Goal: Information Seeking & Learning: Learn about a topic

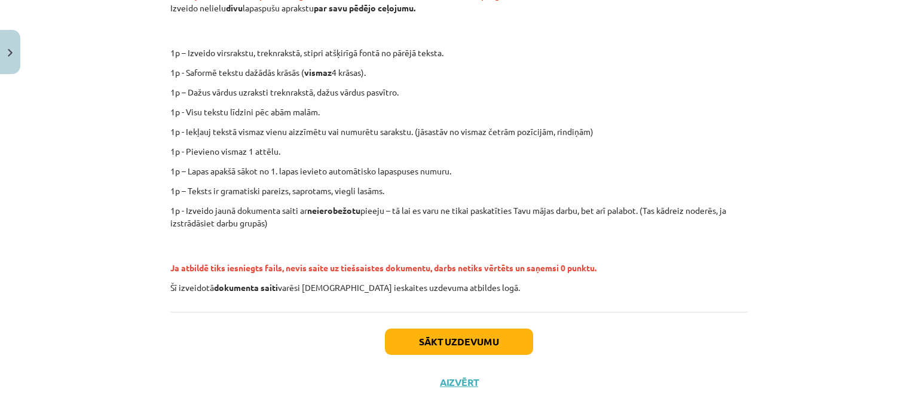
scroll to position [274, 0]
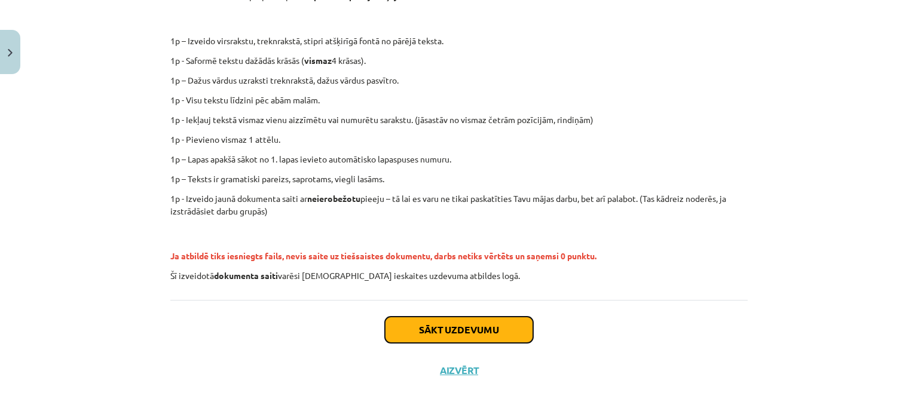
click at [427, 326] on button "Sākt uzdevumu" at bounding box center [459, 330] width 148 height 26
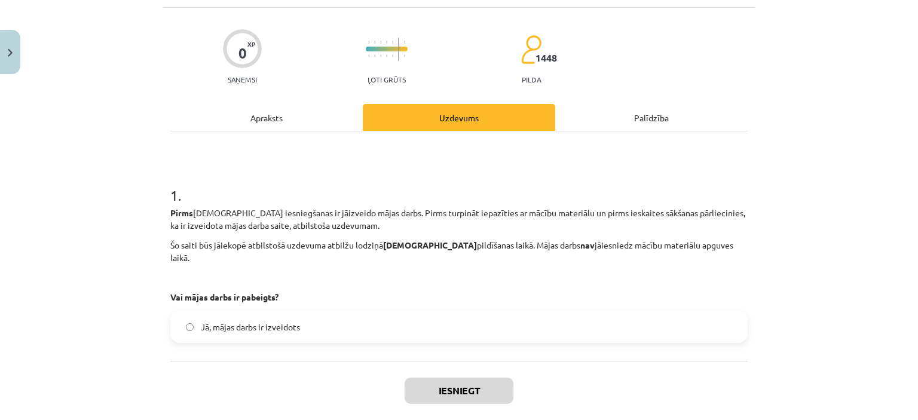
scroll to position [120, 0]
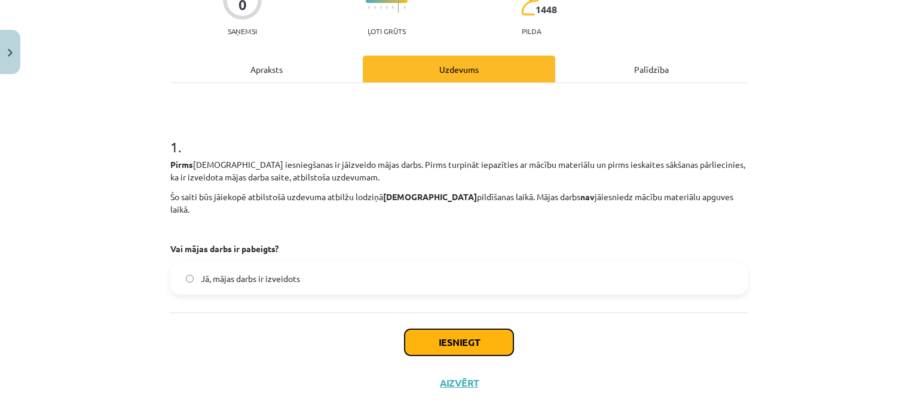
click at [422, 329] on button "Iesniegt" at bounding box center [459, 342] width 109 height 26
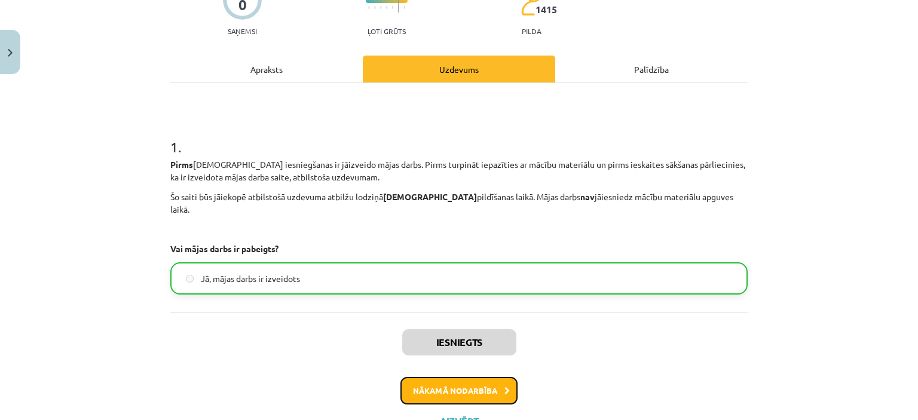
click at [461, 377] on button "Nākamā nodarbība" at bounding box center [458, 390] width 117 height 27
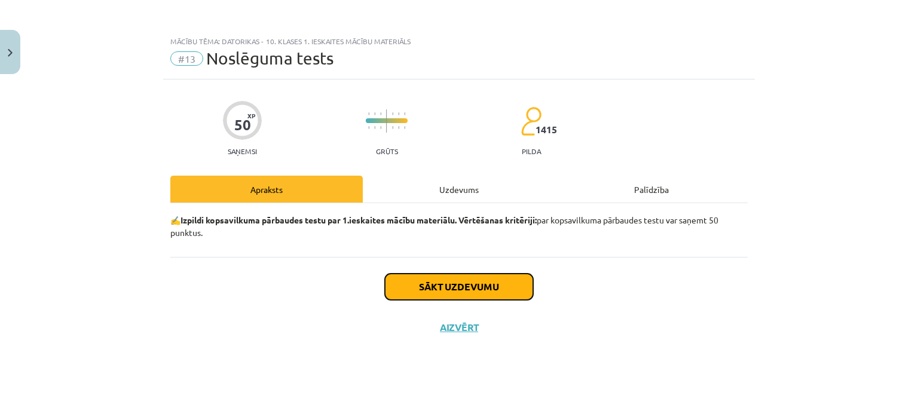
click at [406, 292] on button "Sākt uzdevumu" at bounding box center [459, 287] width 148 height 26
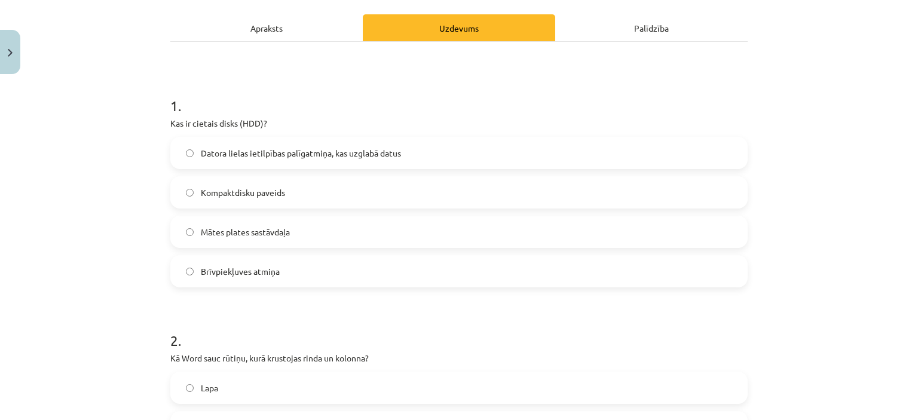
scroll to position [179, 0]
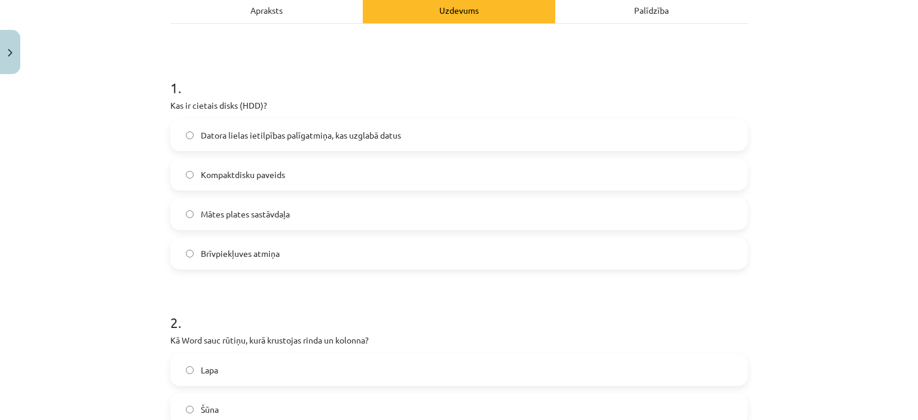
click at [244, 133] on span "Datora lielas ietilpības palīgatmiņa, kas uzglabā datus" at bounding box center [301, 135] width 200 height 13
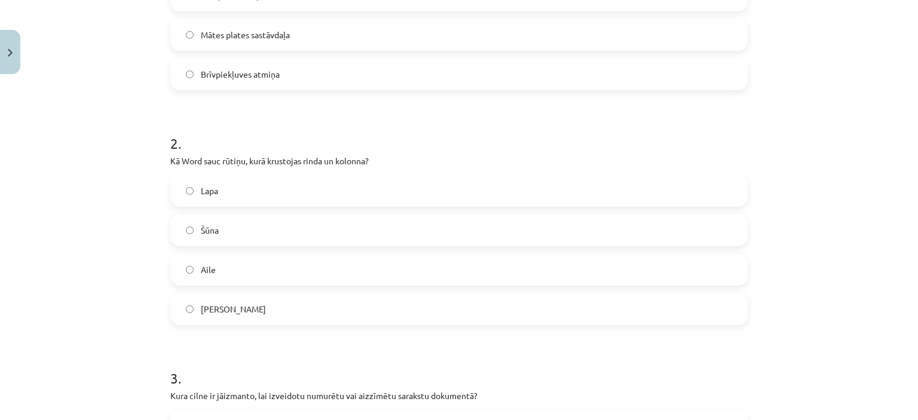
scroll to position [418, 0]
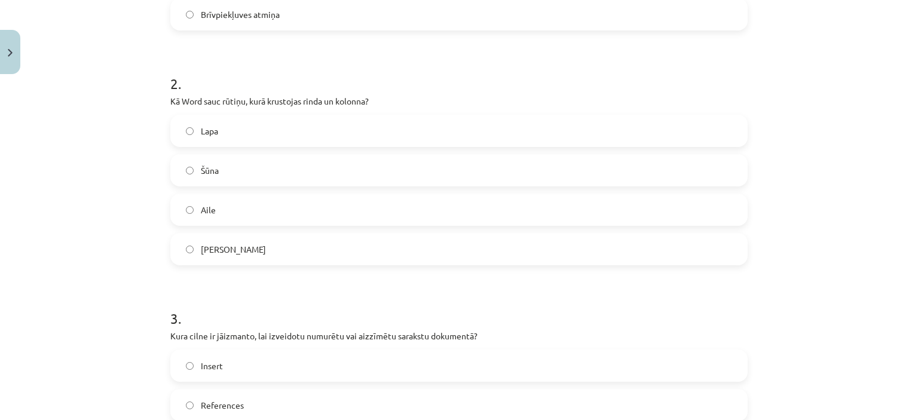
click at [182, 171] on label "Šūna" at bounding box center [458, 170] width 575 height 30
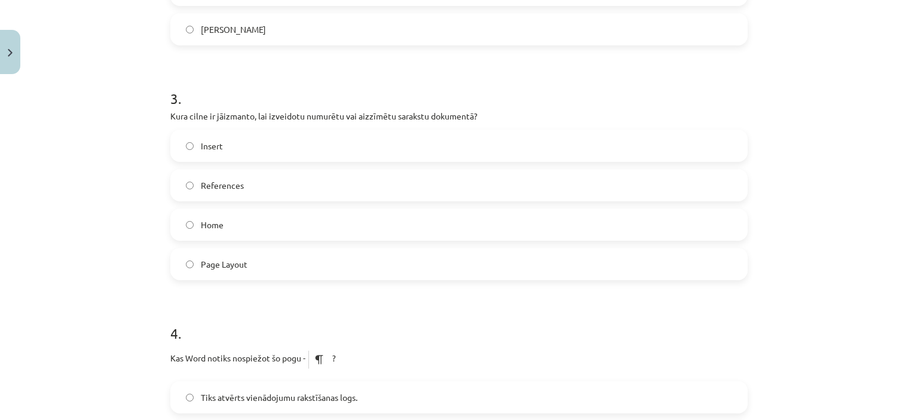
scroll to position [657, 0]
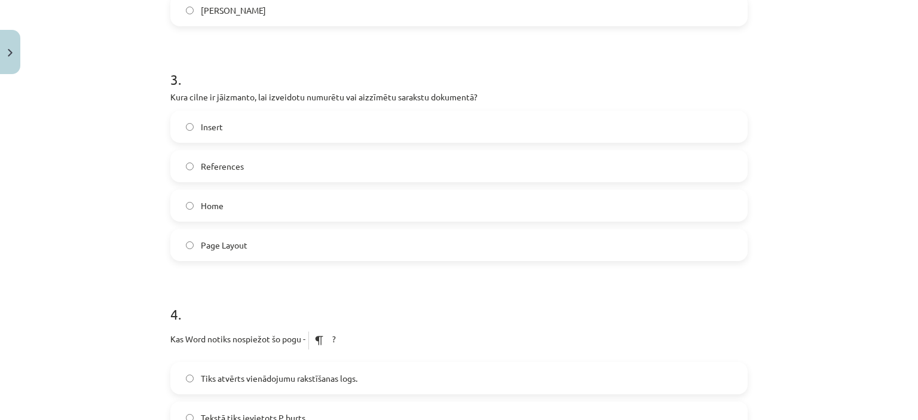
click at [201, 209] on span "Home" at bounding box center [212, 206] width 23 height 13
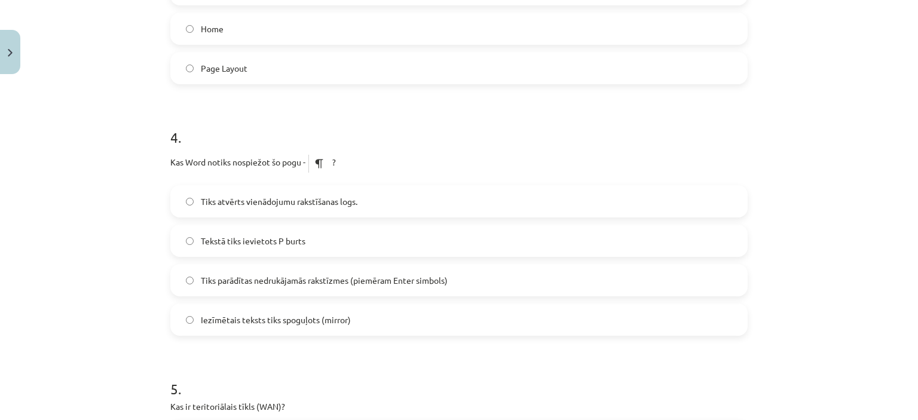
scroll to position [837, 0]
click at [231, 283] on span "Tiks parādītas nedrukājamās rakstīzmes (piemēram Enter simbols)" at bounding box center [324, 278] width 247 height 13
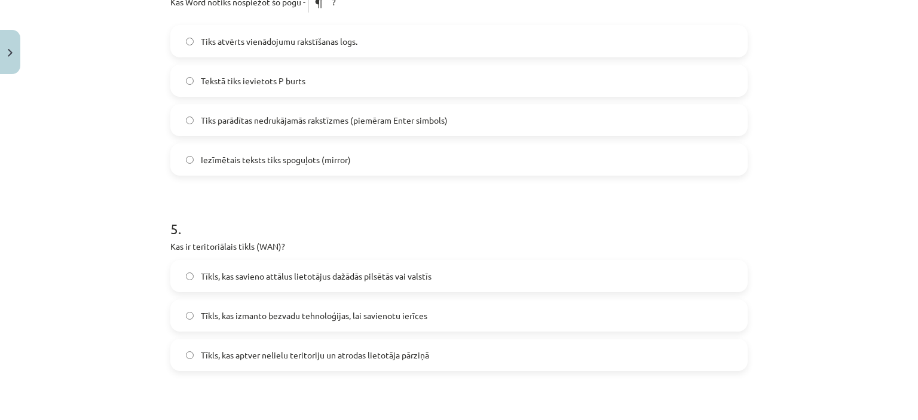
scroll to position [1076, 0]
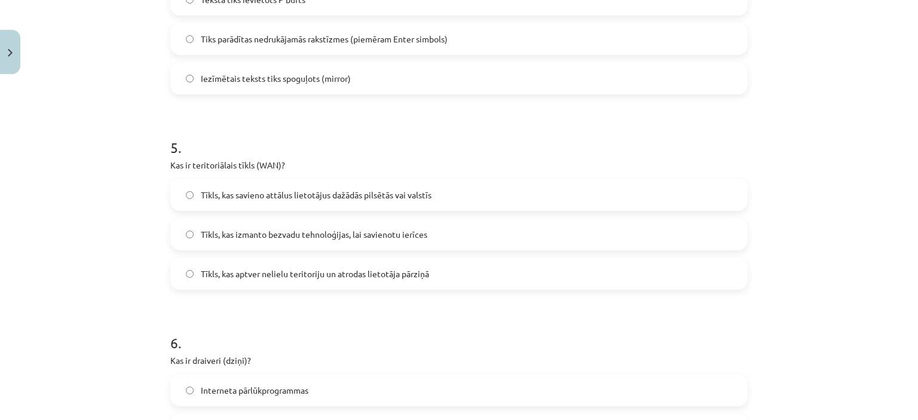
click at [323, 194] on span "Tīkls, kas savieno attālus lietotājus dažādās pilsētās vai valstīs" at bounding box center [316, 195] width 231 height 13
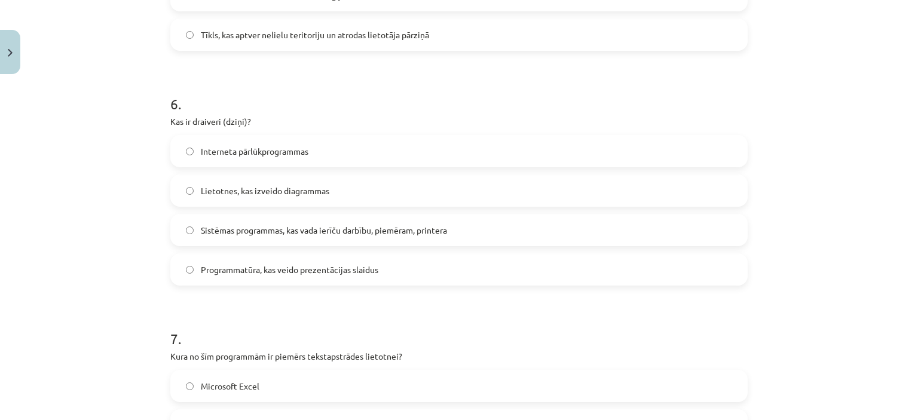
scroll to position [1374, 0]
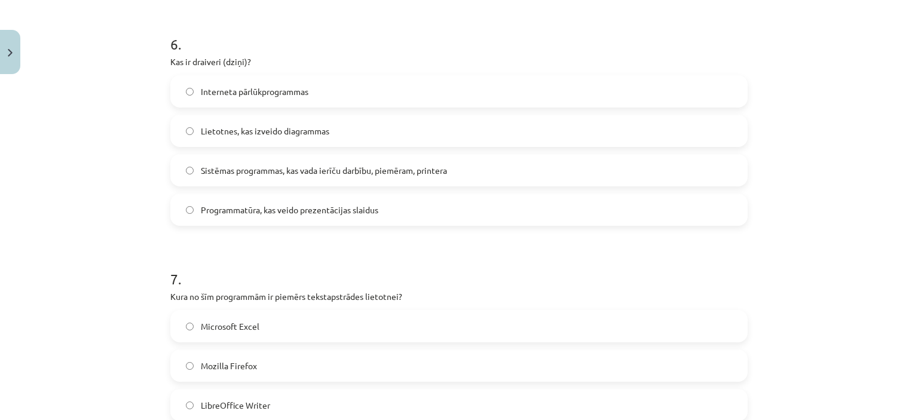
click at [231, 173] on span "Sistēmas programmas, kas vada ierīču darbību, piemēram, printera" at bounding box center [324, 170] width 246 height 13
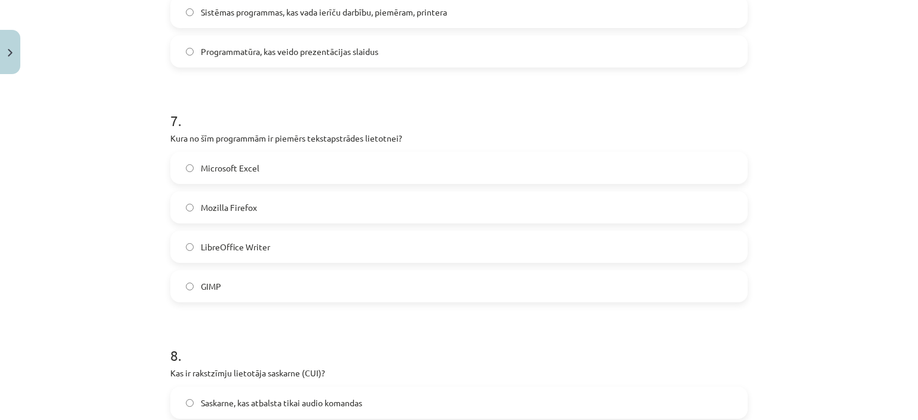
scroll to position [1554, 0]
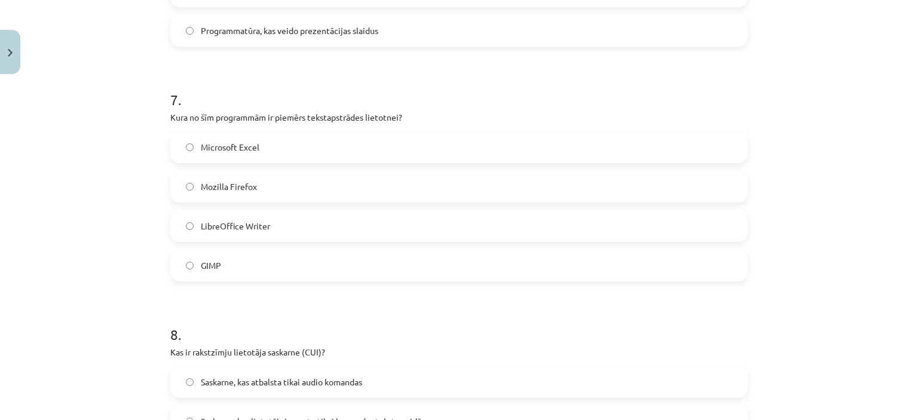
click at [250, 228] on span "LibreOffice Writer" at bounding box center [235, 226] width 69 height 13
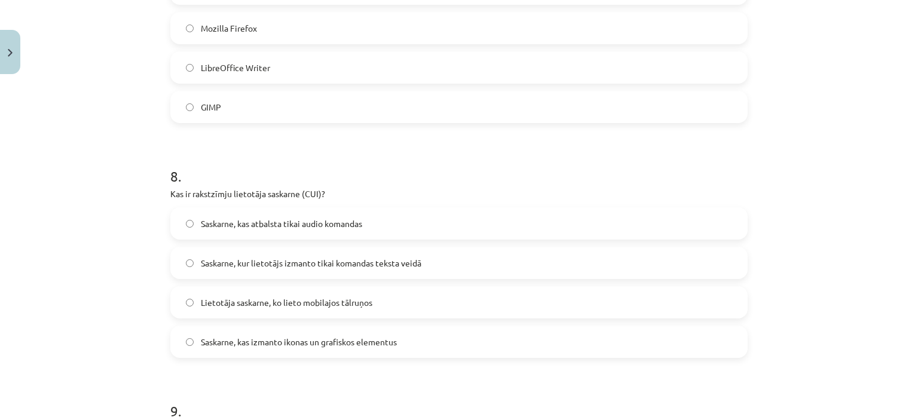
scroll to position [1733, 0]
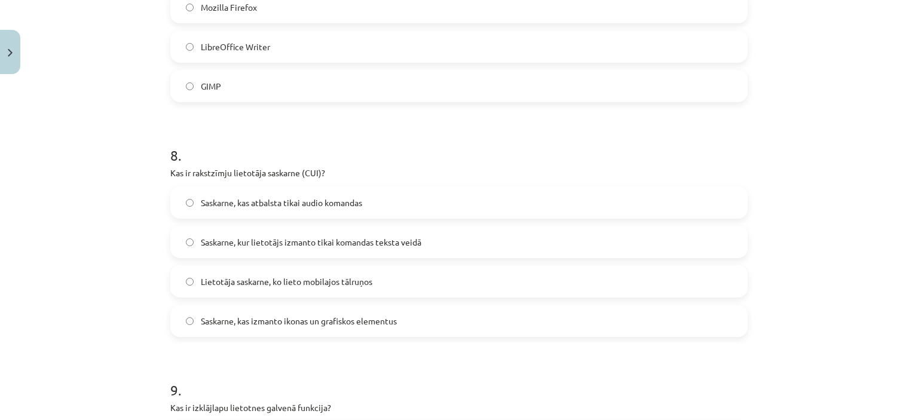
click at [234, 234] on label "Saskarne, kur lietotājs izmanto tikai komandas teksta veidā" at bounding box center [458, 242] width 575 height 30
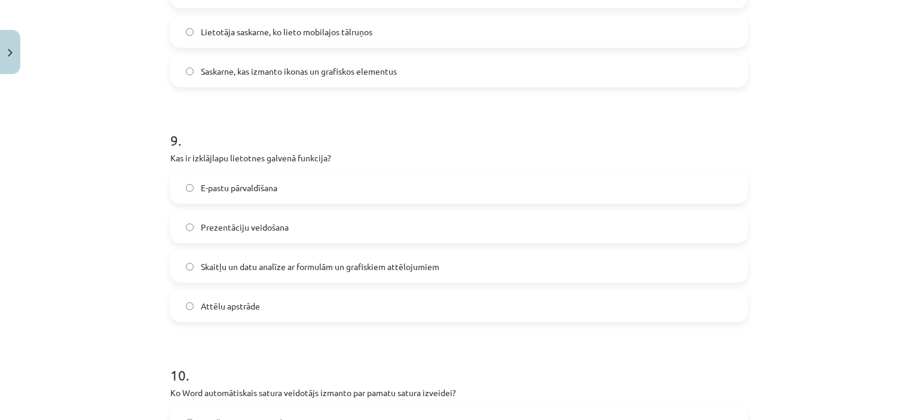
scroll to position [2032, 0]
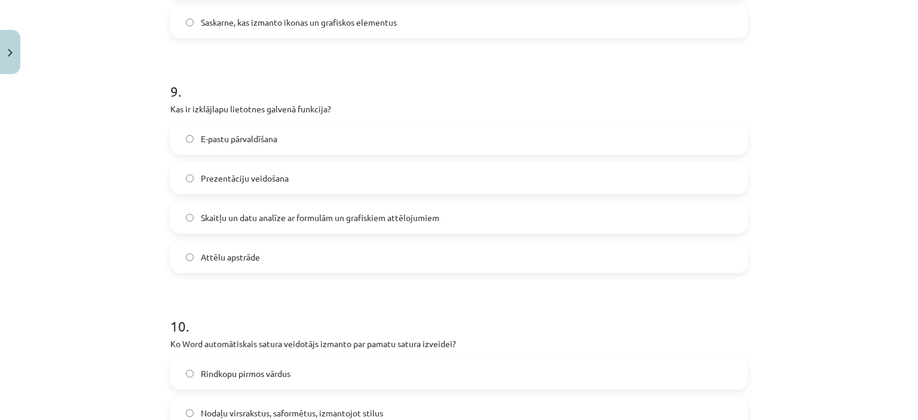
click at [194, 220] on label "Skaitļu un datu analīze ar formulām un grafiskiem attēlojumiem" at bounding box center [458, 218] width 575 height 30
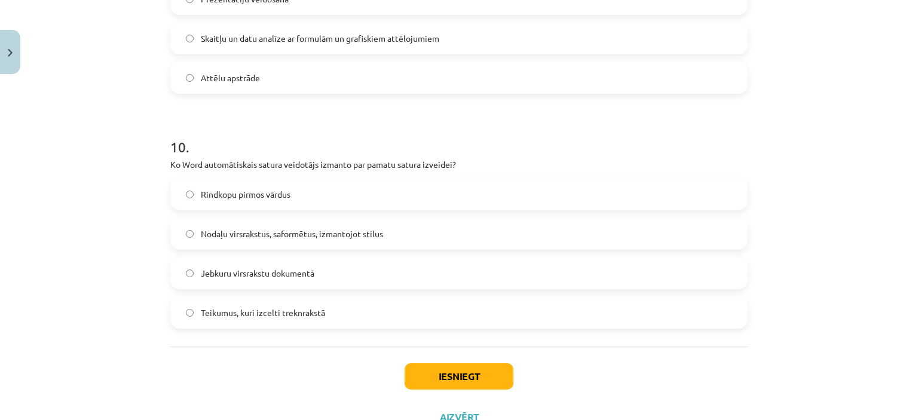
scroll to position [2258, 0]
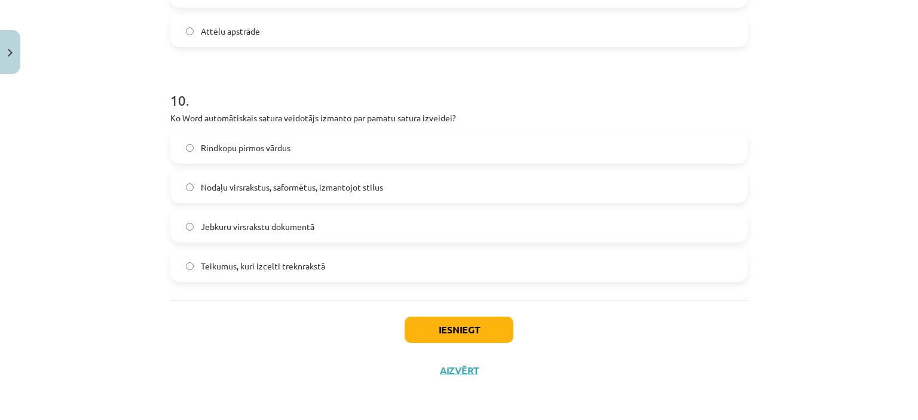
click at [206, 189] on span "Nodaļu virsrakstus, saformētus, izmantojot stilus" at bounding box center [292, 187] width 182 height 13
click at [454, 326] on button "Iesniegt" at bounding box center [459, 330] width 109 height 26
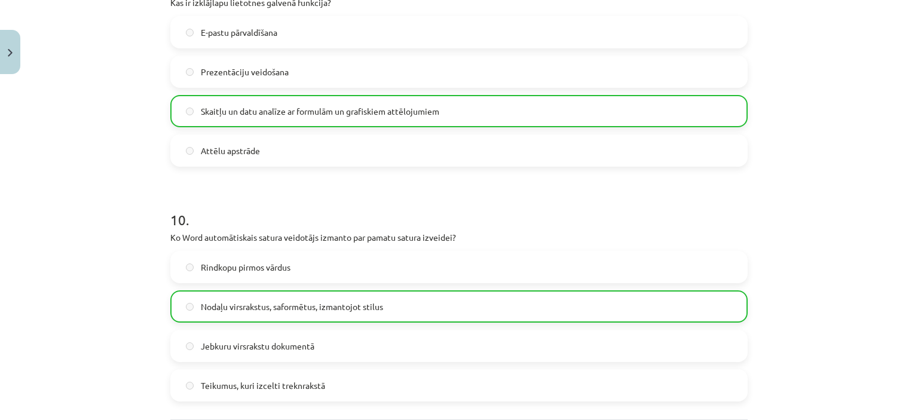
scroll to position [2295, 0]
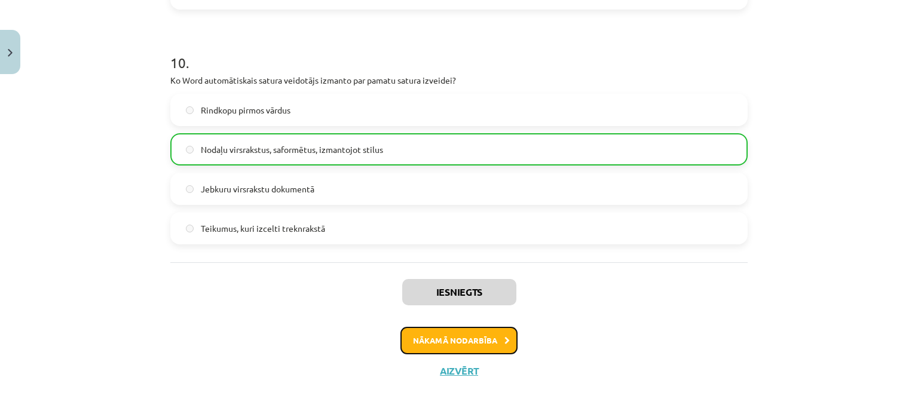
click at [458, 342] on button "Nākamā nodarbība" at bounding box center [458, 340] width 117 height 27
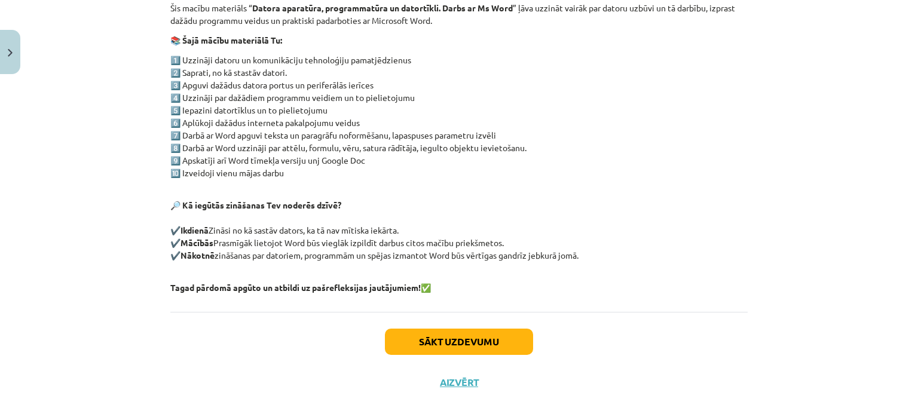
scroll to position [244, 0]
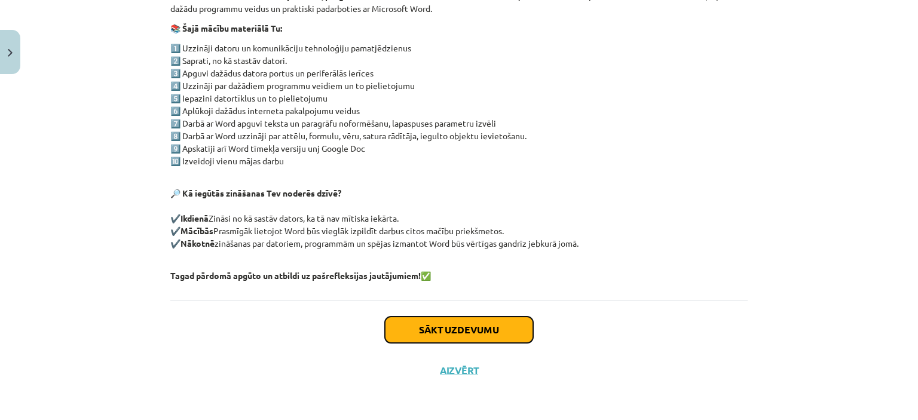
click at [426, 325] on button "Sākt uzdevumu" at bounding box center [459, 330] width 148 height 26
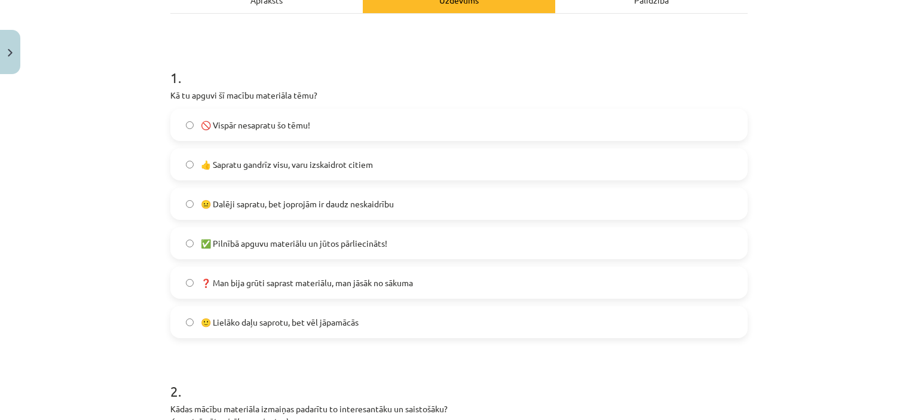
scroll to position [209, 0]
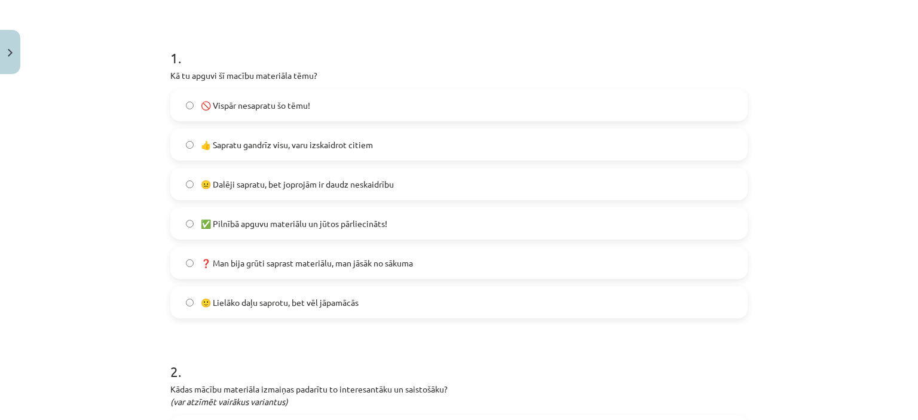
click at [198, 295] on label "🙂 Lielāko daļu saprotu, bet vēl jāpamācās" at bounding box center [458, 302] width 575 height 30
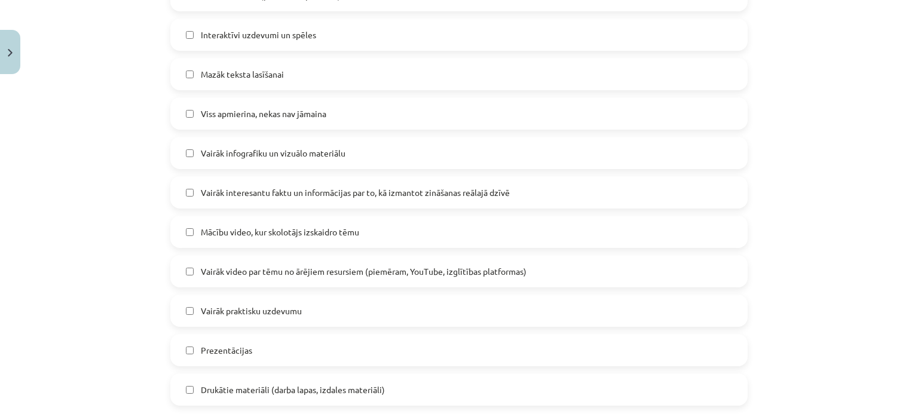
scroll to position [627, 0]
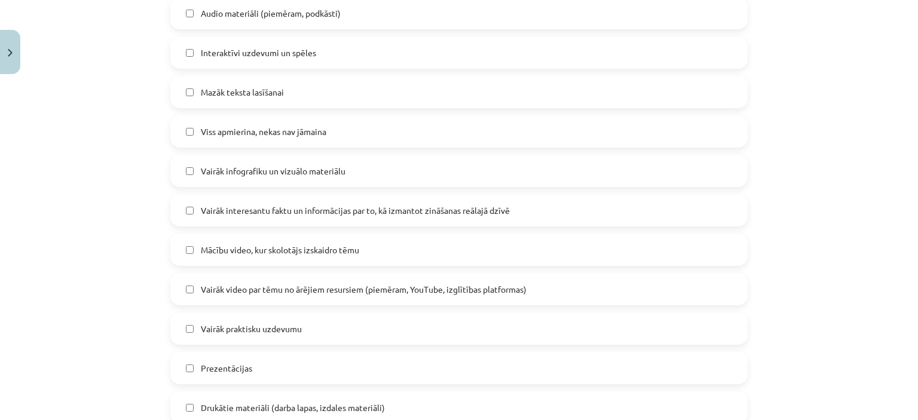
click at [190, 207] on label "Vairāk interesantu faktu un informācijas par to, kā izmantot zināšanas reālajā …" at bounding box center [458, 210] width 575 height 30
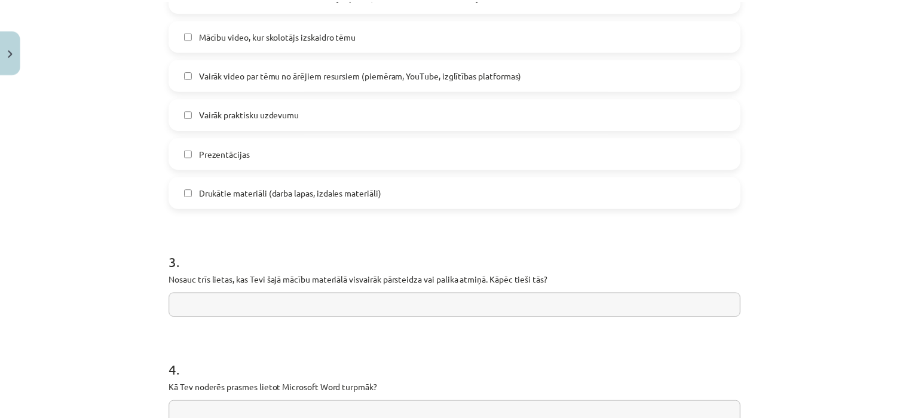
scroll to position [979, 0]
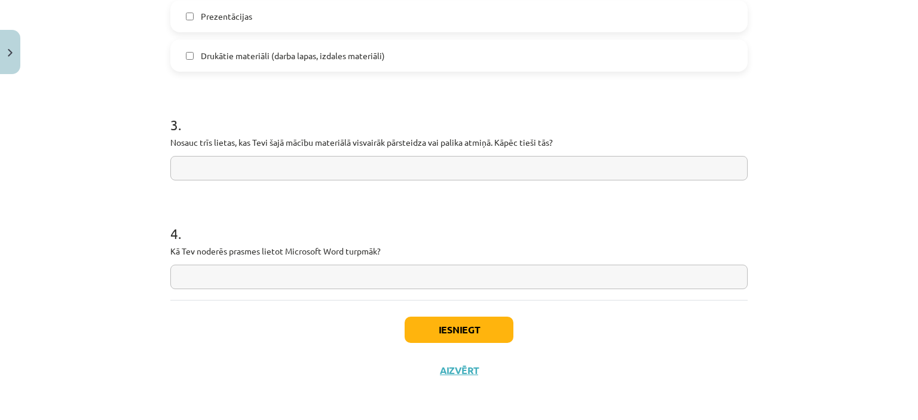
click at [284, 167] on input "text" at bounding box center [458, 168] width 577 height 24
type input "**********"
click at [289, 268] on input "text" at bounding box center [458, 277] width 577 height 24
type input "*"
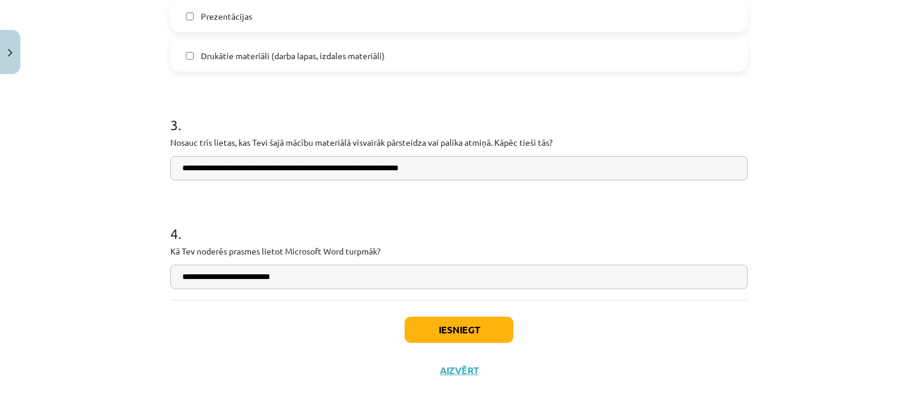
type input "**********"
click at [429, 320] on button "Iesniegt" at bounding box center [459, 330] width 109 height 26
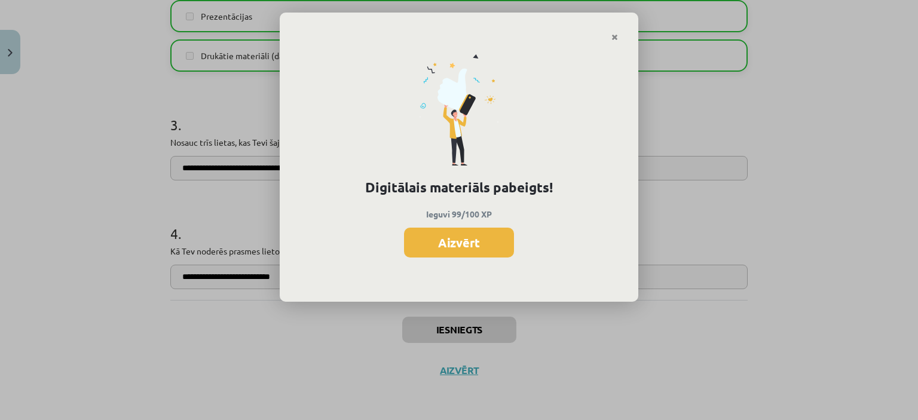
click at [455, 241] on button "Aizvērt" at bounding box center [459, 243] width 110 height 30
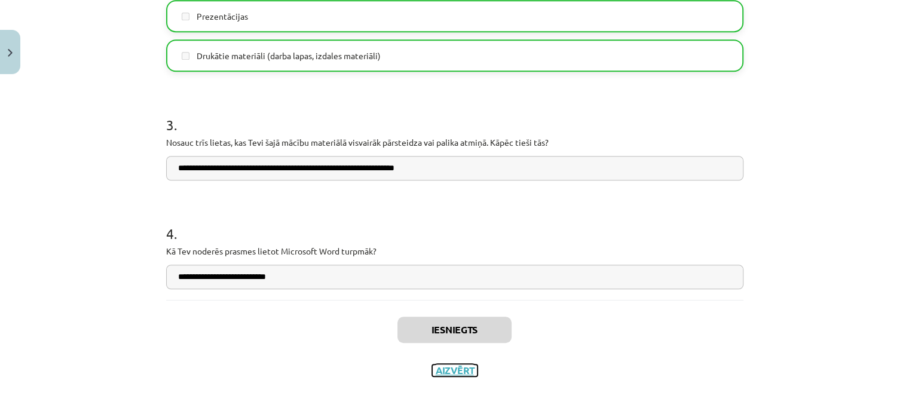
click at [450, 370] on button "Aizvērt" at bounding box center [454, 371] width 45 height 12
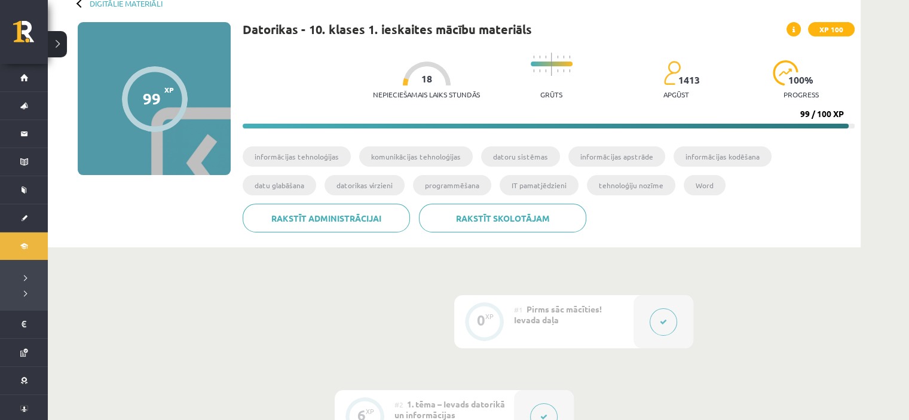
scroll to position [0, 0]
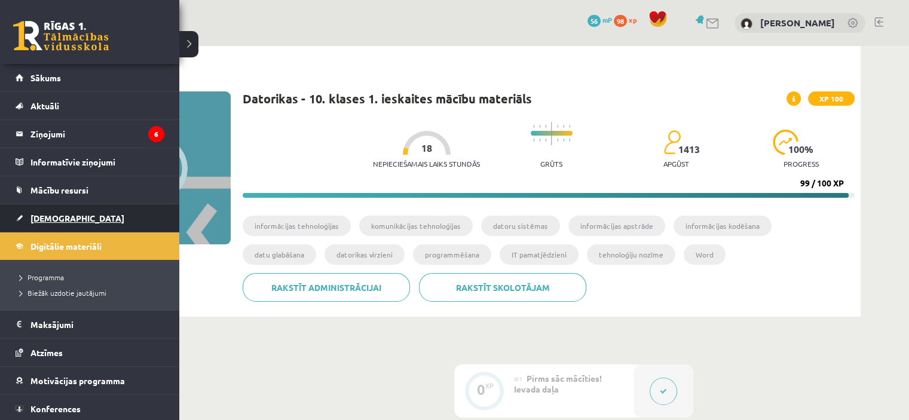
click at [62, 215] on span "[DEMOGRAPHIC_DATA]" at bounding box center [77, 218] width 94 height 11
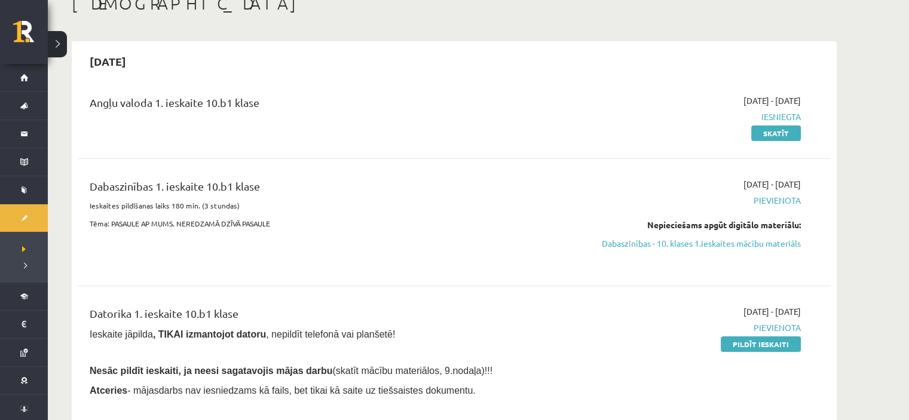
scroll to position [179, 0]
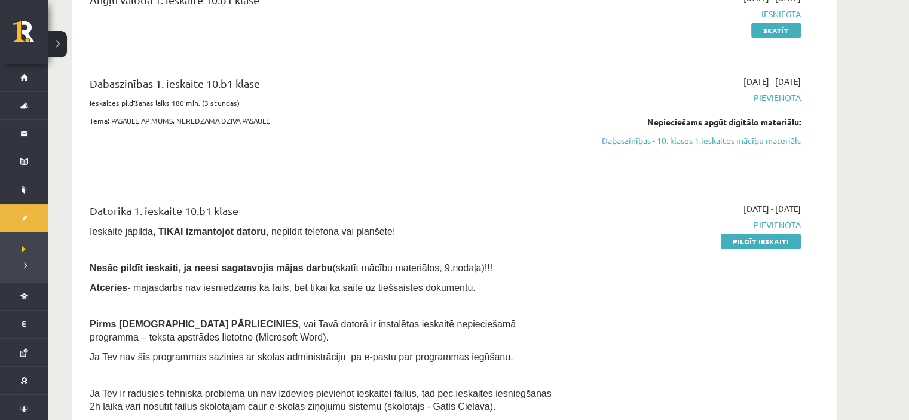
drag, startPoint x: 748, startPoint y: 236, endPoint x: 514, endPoint y: 47, distance: 300.9
click at [748, 237] on link "Pildīt ieskaiti" at bounding box center [761, 242] width 80 height 16
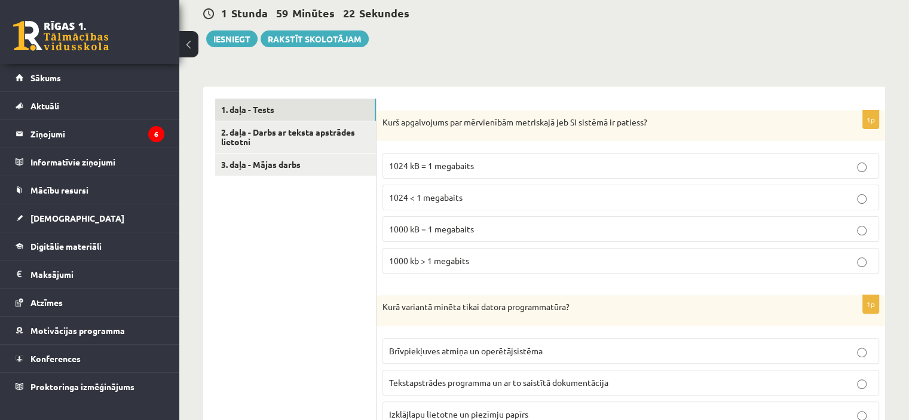
scroll to position [299, 0]
click at [492, 166] on p "1024 kB = 1 megabaits" at bounding box center [630, 164] width 483 height 13
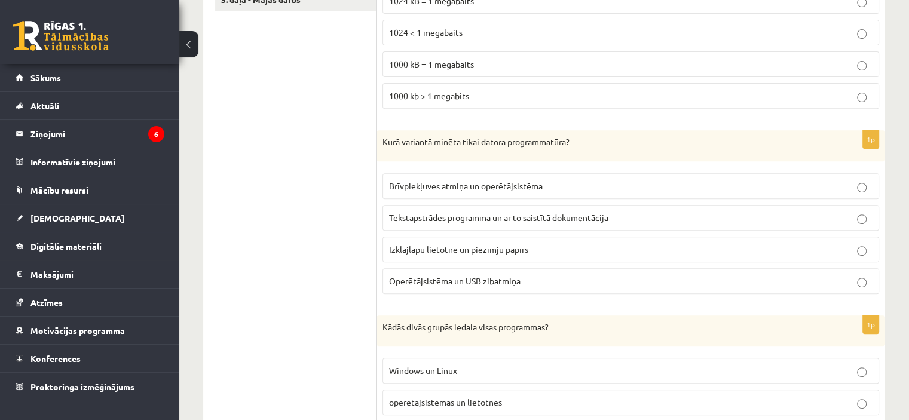
scroll to position [538, 0]
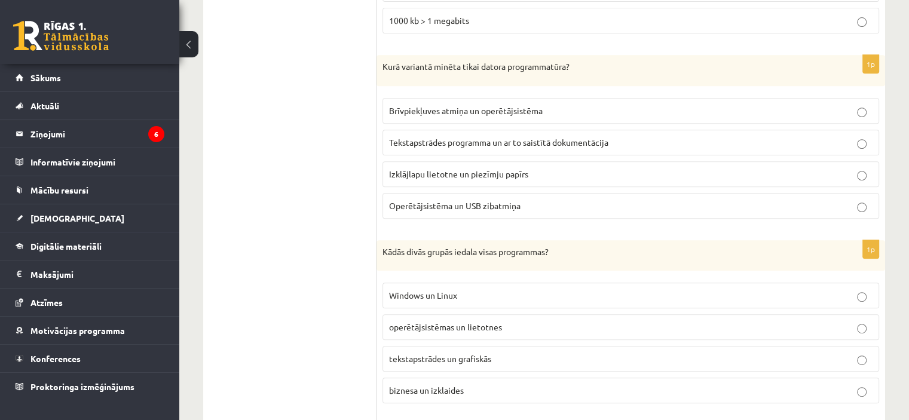
click at [411, 143] on span "Tekstapstrādes programma un ar to saistītā dokumentācija" at bounding box center [498, 142] width 219 height 11
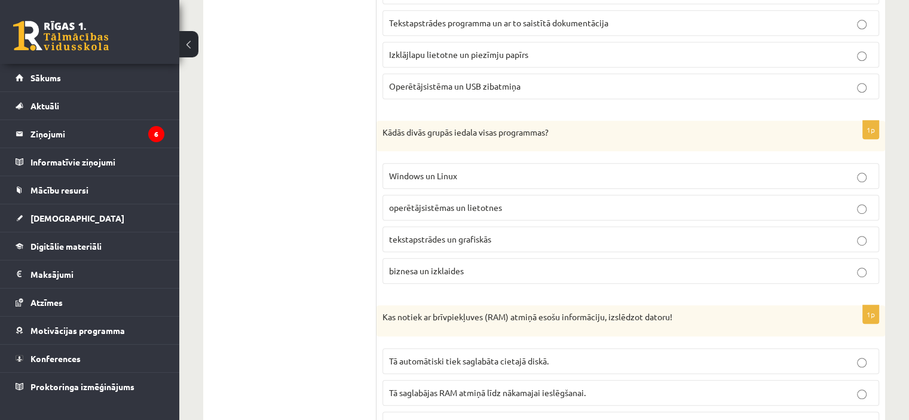
scroll to position [717, 0]
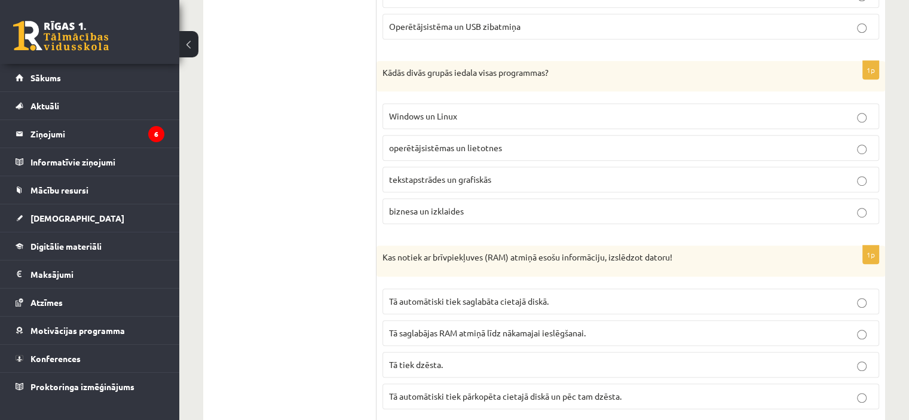
click at [425, 183] on label "tekstapstrādes un grafiskās" at bounding box center [630, 180] width 497 height 26
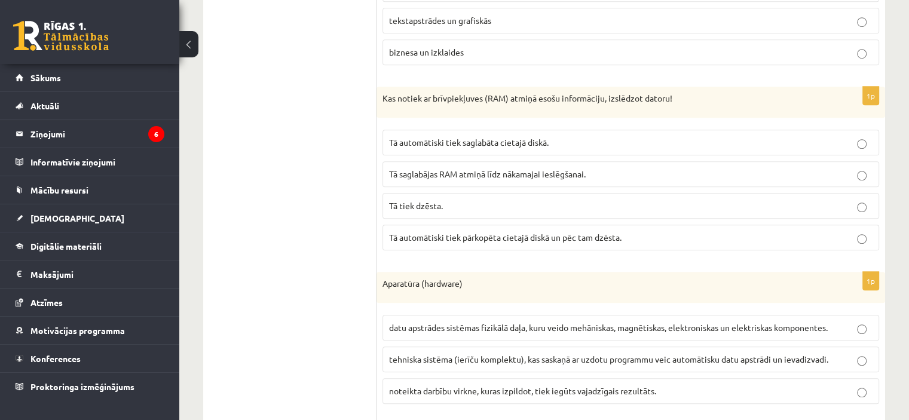
scroll to position [896, 0]
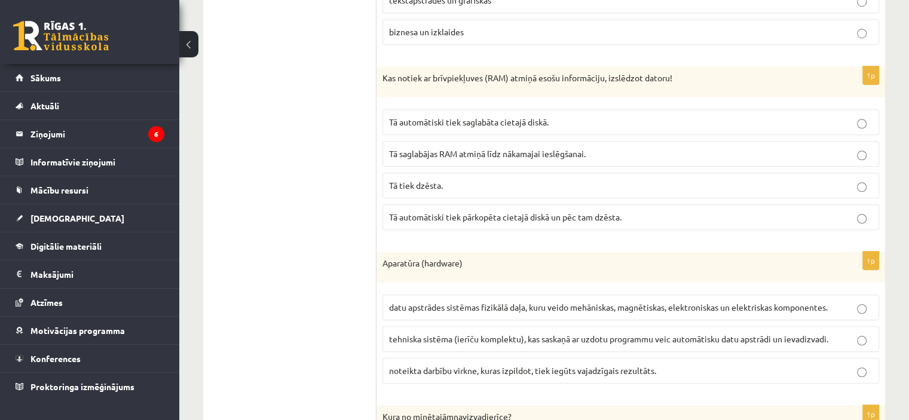
click at [452, 182] on p "Tā tiek dzēsta." at bounding box center [630, 185] width 483 height 13
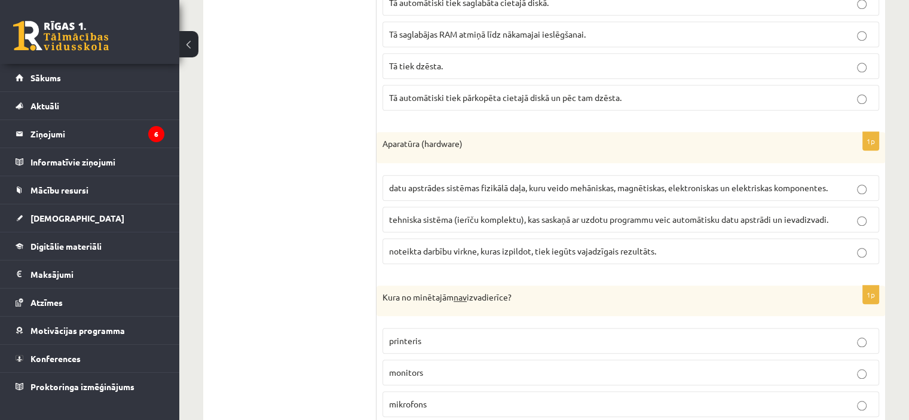
scroll to position [1076, 0]
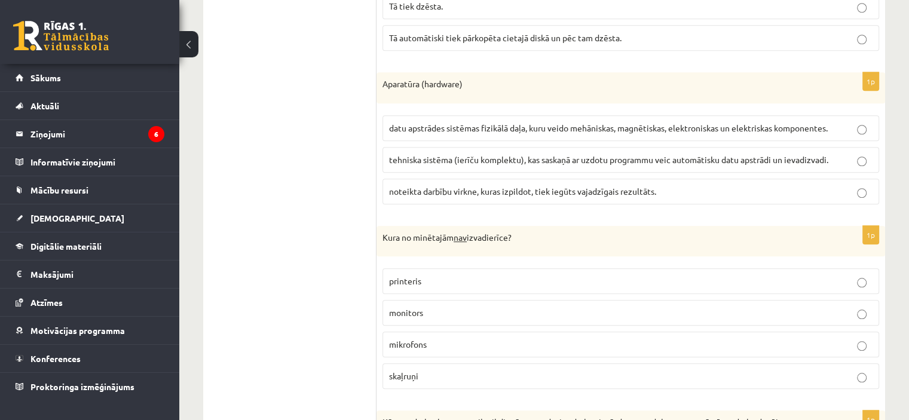
click at [456, 128] on p "datu apstrādes sistēmas fizikālā daļa, kuru veido mehāniskas, magnētiskas, elek…" at bounding box center [630, 128] width 483 height 13
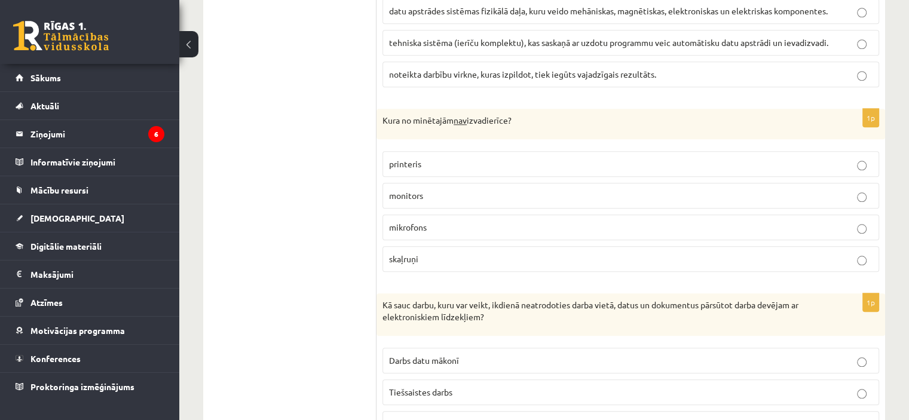
scroll to position [1195, 0]
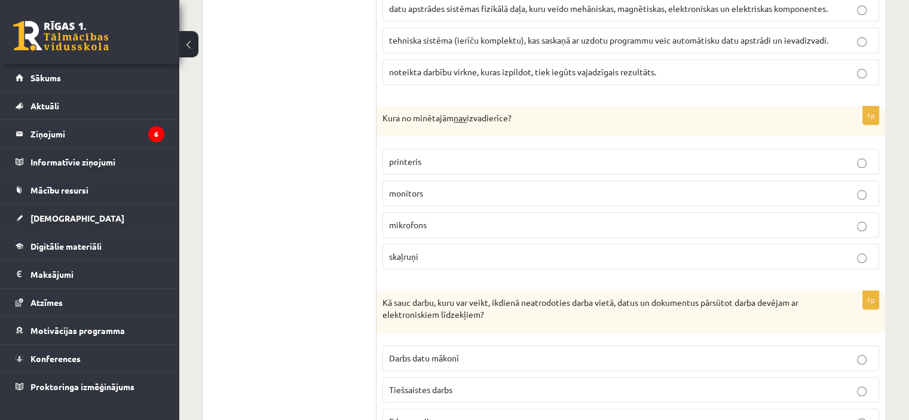
click at [399, 219] on span "mikrofons" at bounding box center [408, 224] width 38 height 11
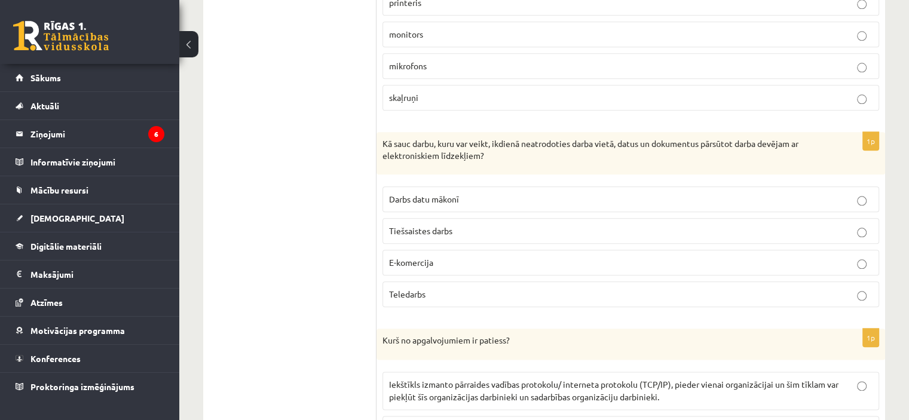
scroll to position [1374, 0]
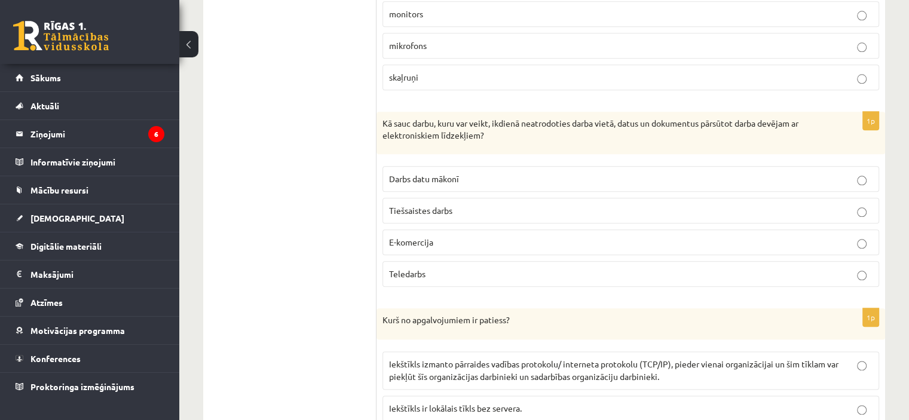
click at [430, 271] on p "Teledarbs" at bounding box center [630, 274] width 483 height 13
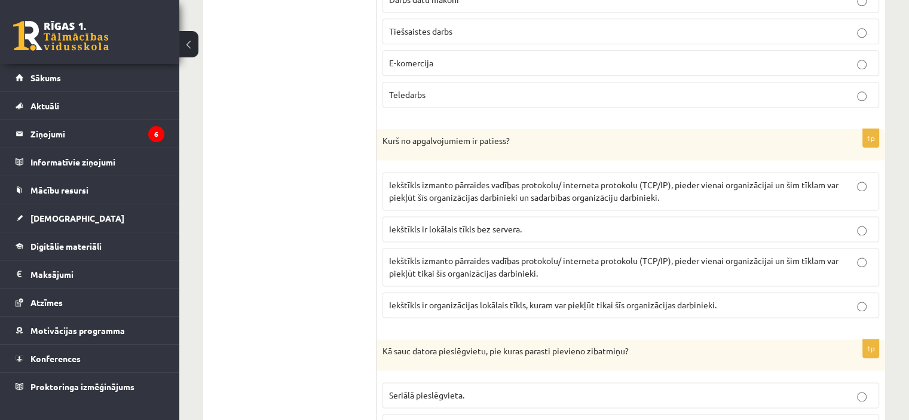
scroll to position [1613, 0]
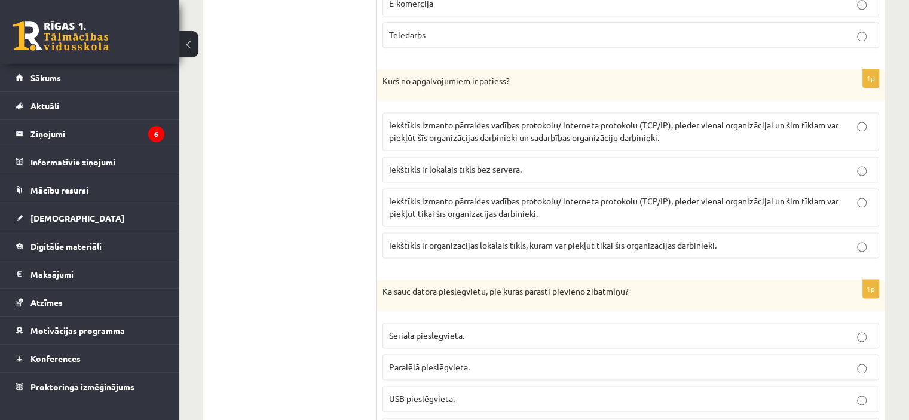
click at [483, 203] on span "Iekštīkls izmanto pārraides vadības protokolu/ interneta protokolu (TCP/IP), pi…" at bounding box center [613, 206] width 449 height 23
click at [605, 131] on span "Iekštīkls izmanto pārraides vadības protokolu/ interneta protokolu (TCP/IP), pi…" at bounding box center [613, 131] width 449 height 23
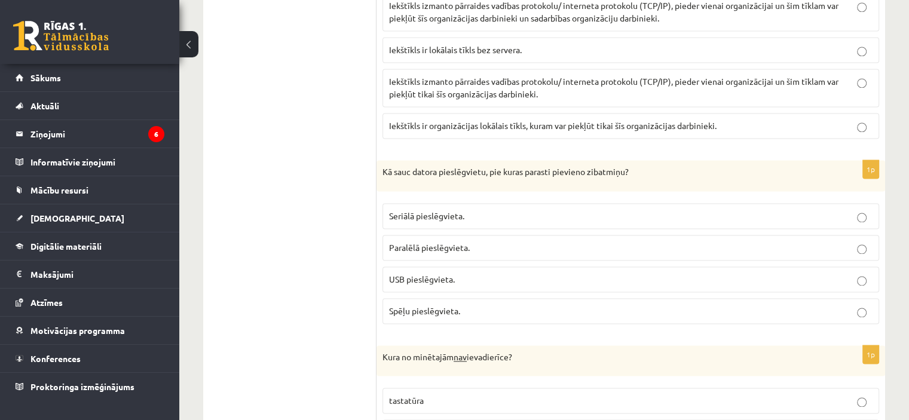
scroll to position [1673, 0]
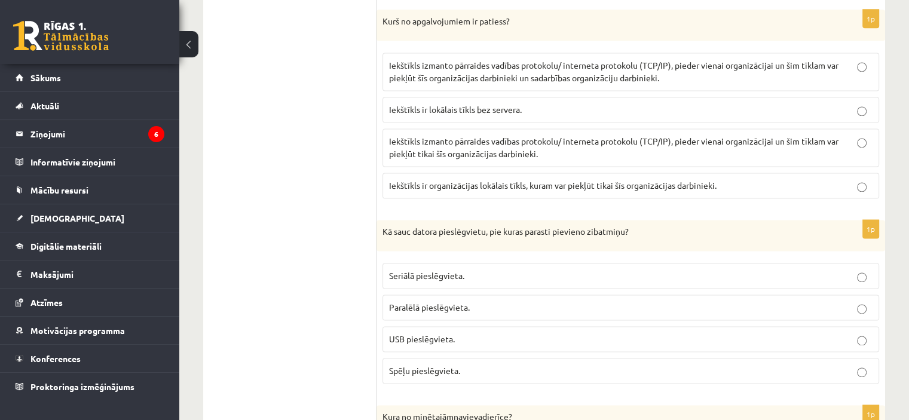
click at [605, 145] on p "Iekštīkls izmanto pārraides vadības protokolu/ interneta protokolu (TCP/IP), pi…" at bounding box center [630, 147] width 483 height 25
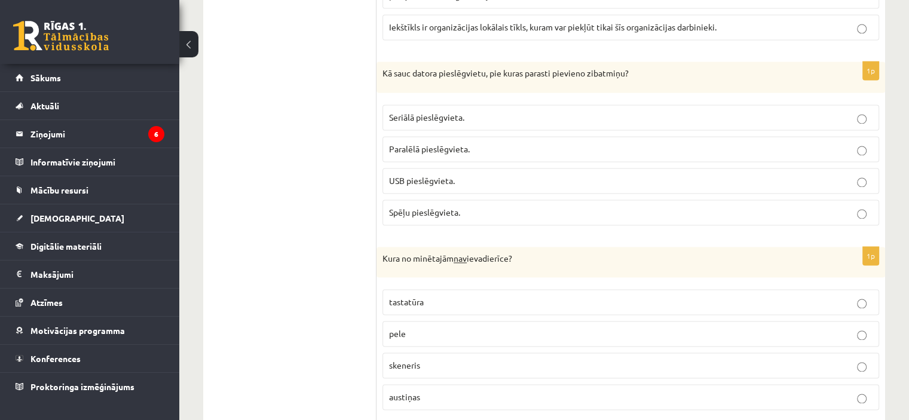
scroll to position [1852, 0]
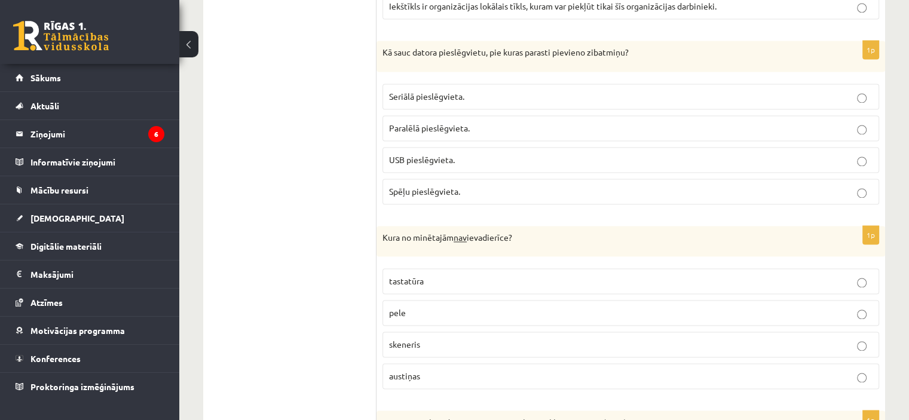
click at [402, 154] on span "USB pieslēgvieta." at bounding box center [422, 159] width 66 height 11
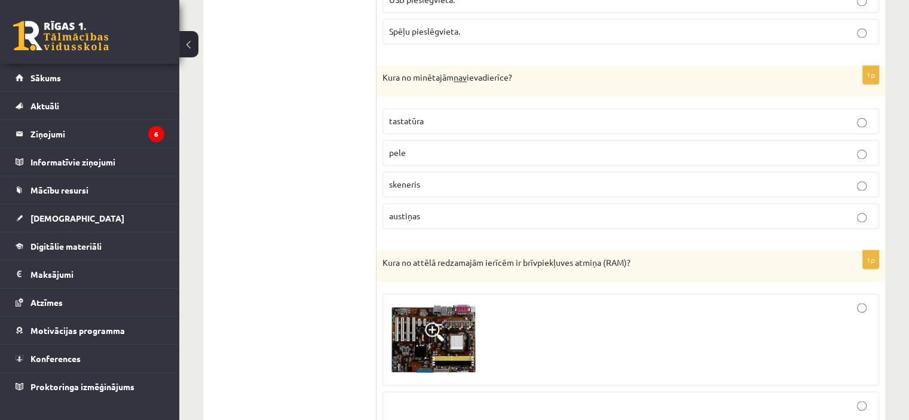
scroll to position [2032, 0]
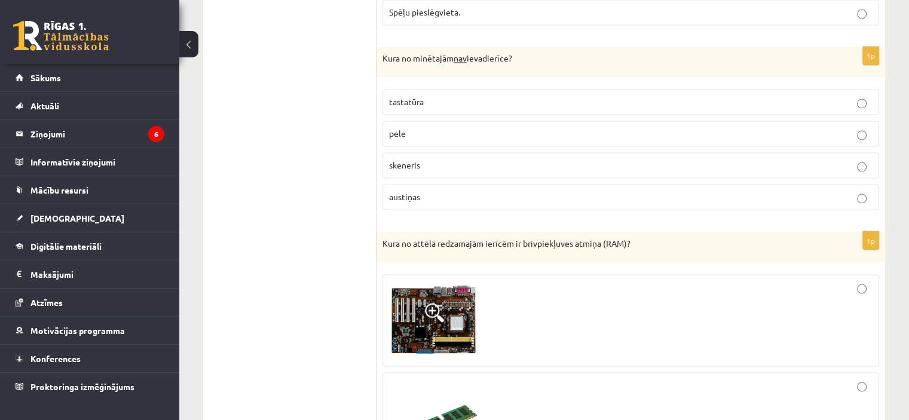
click at [403, 191] on span "austiņas" at bounding box center [404, 196] width 31 height 11
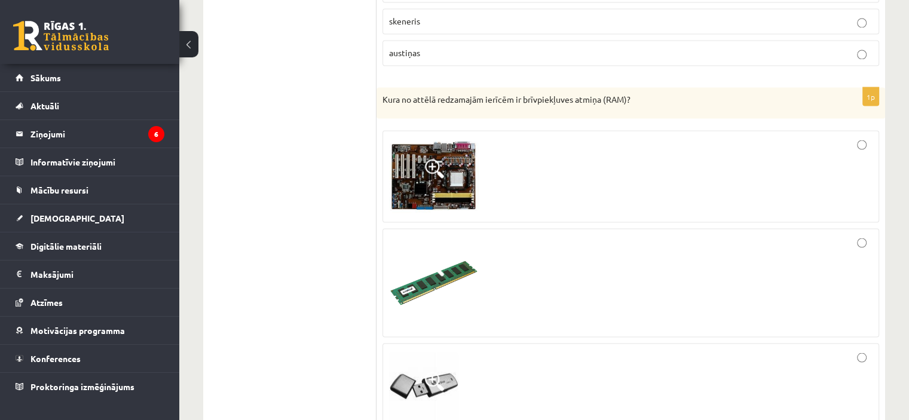
scroll to position [2151, 0]
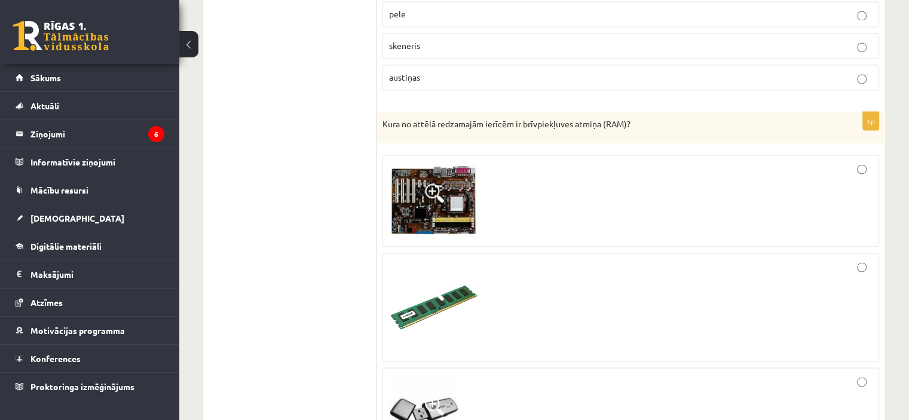
click at [452, 289] on img at bounding box center [434, 307] width 90 height 90
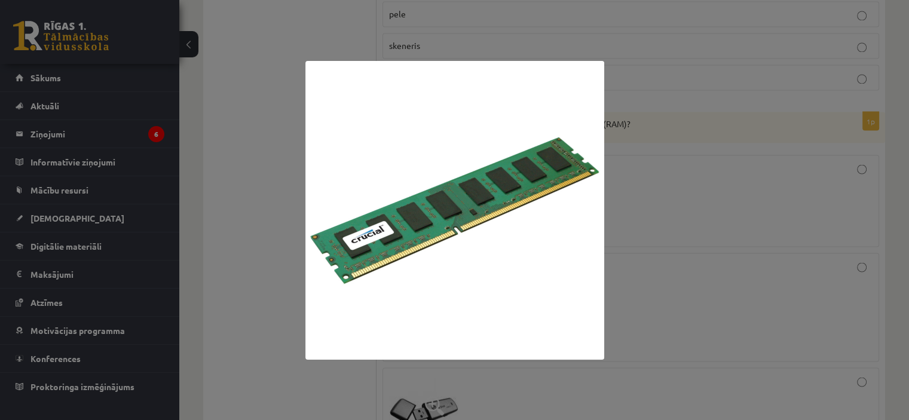
click at [286, 239] on div at bounding box center [454, 210] width 909 height 420
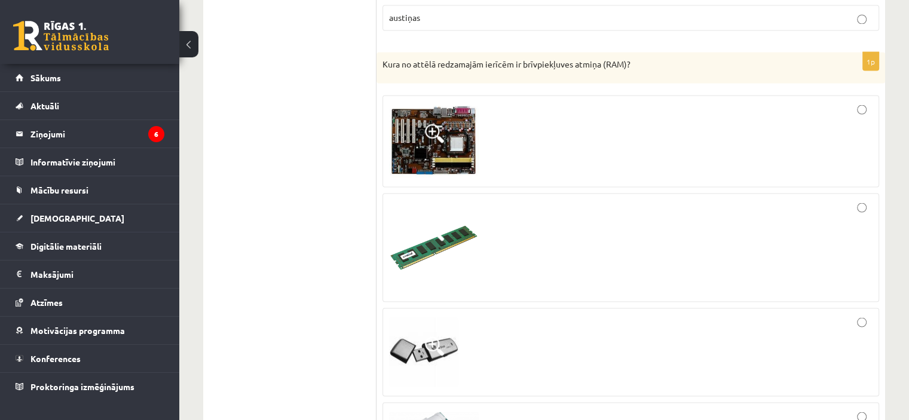
click at [777, 226] on div at bounding box center [630, 248] width 483 height 96
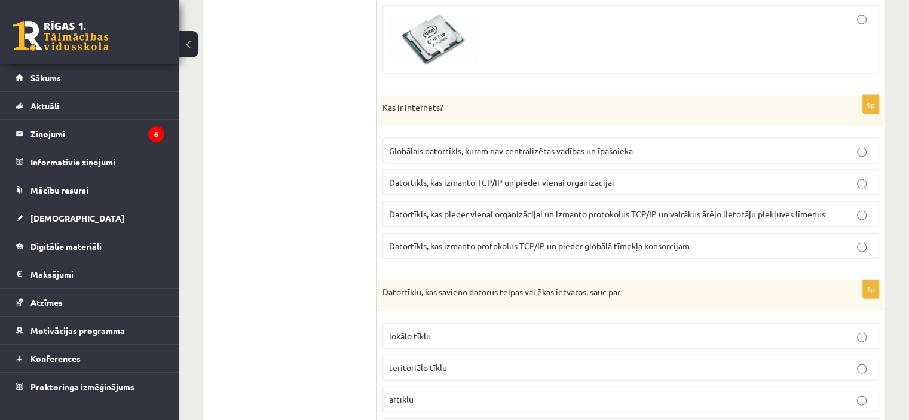
scroll to position [2629, 0]
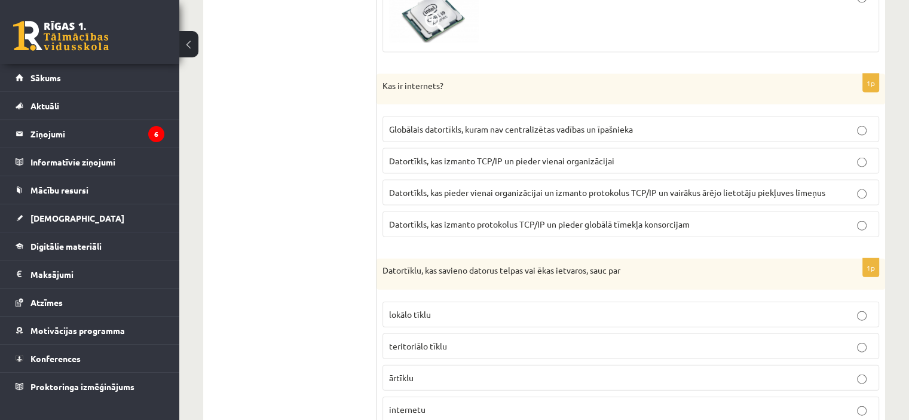
click at [648, 123] on p "Globālais datortīkls, kuram nav centralizētas vadības un īpašnieka" at bounding box center [630, 129] width 483 height 13
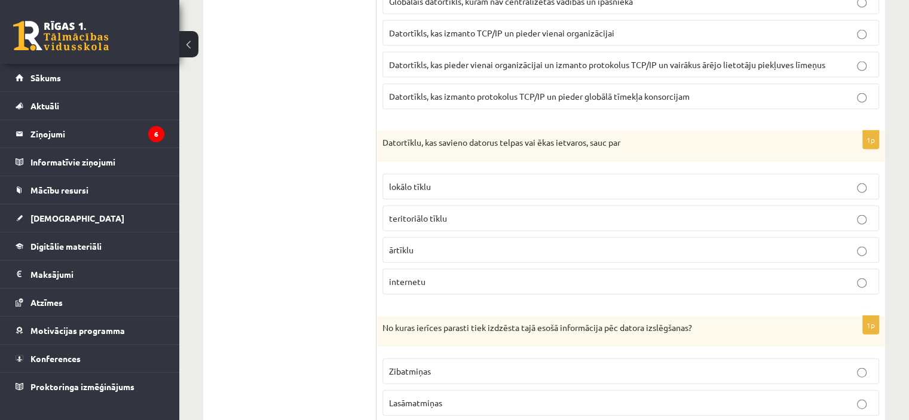
scroll to position [2809, 0]
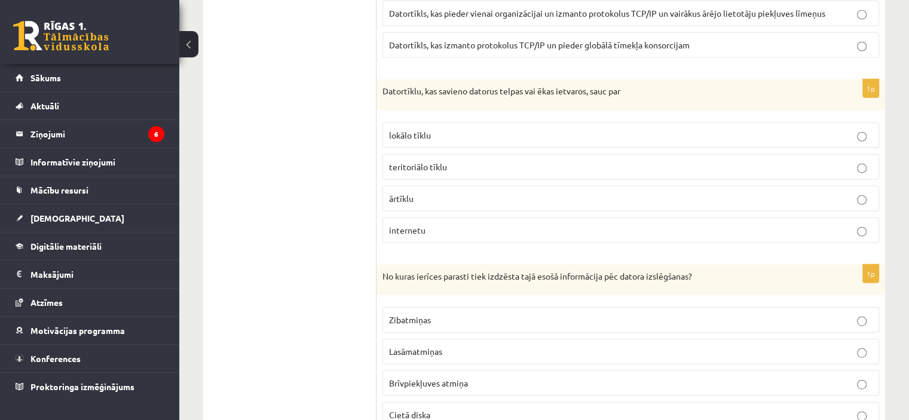
click at [434, 129] on p "lokālo tīklu" at bounding box center [630, 135] width 483 height 13
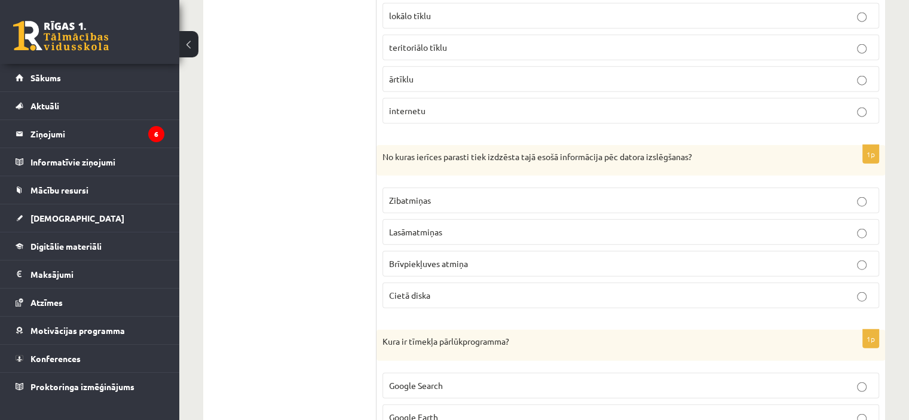
scroll to position [2988, 0]
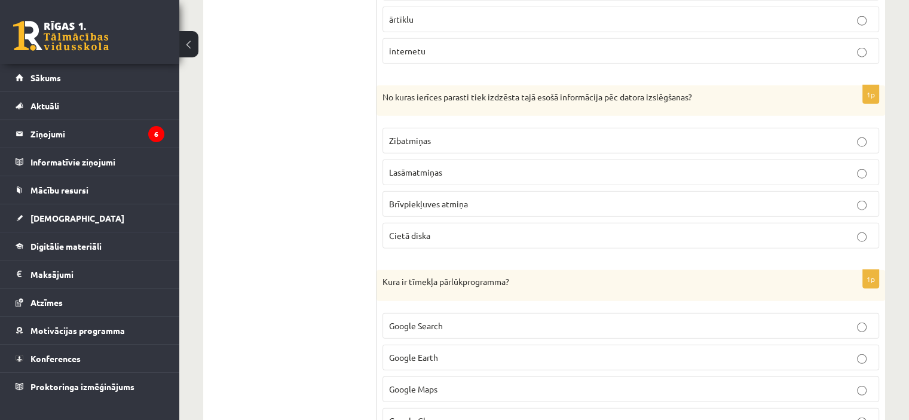
click at [588, 198] on p "Brīvpiekļuves atmiņa" at bounding box center [630, 204] width 483 height 13
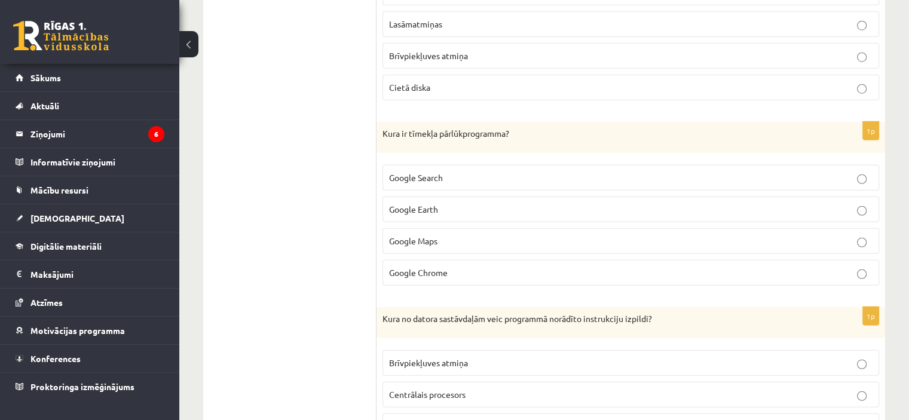
scroll to position [3167, 0]
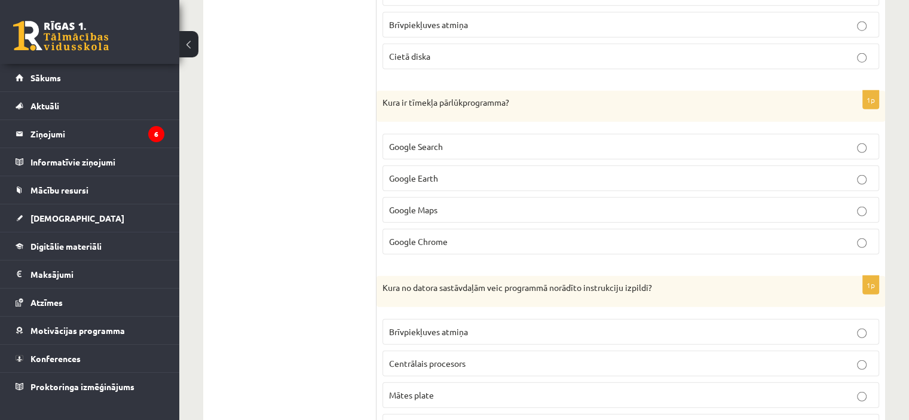
click at [440, 236] on span "Google Chrome" at bounding box center [418, 241] width 59 height 11
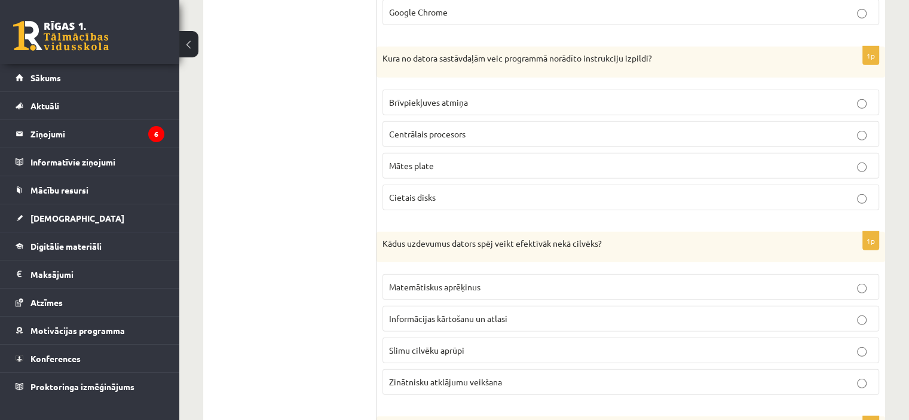
scroll to position [3406, 0]
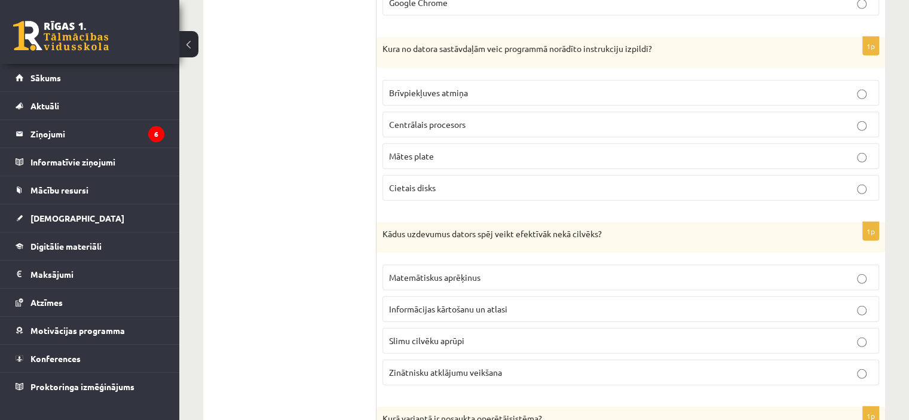
click at [418, 119] on span "Centrālais procesors" at bounding box center [427, 124] width 76 height 11
click at [405, 304] on span "Informācijas kārtošanu un atlasi" at bounding box center [448, 309] width 118 height 11
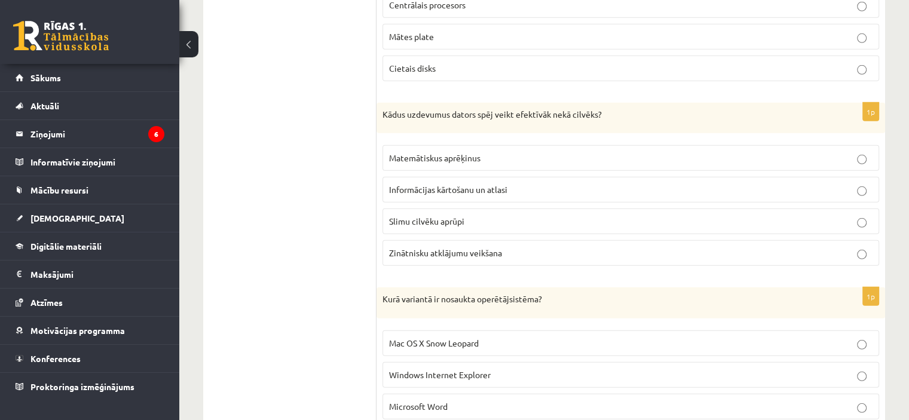
scroll to position [3585, 0]
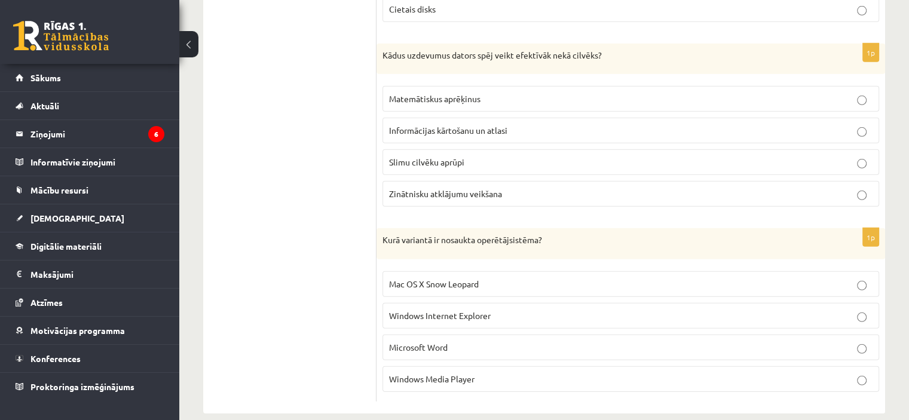
click at [457, 278] on span "Mac OS X Snow Leopard" at bounding box center [434, 283] width 90 height 11
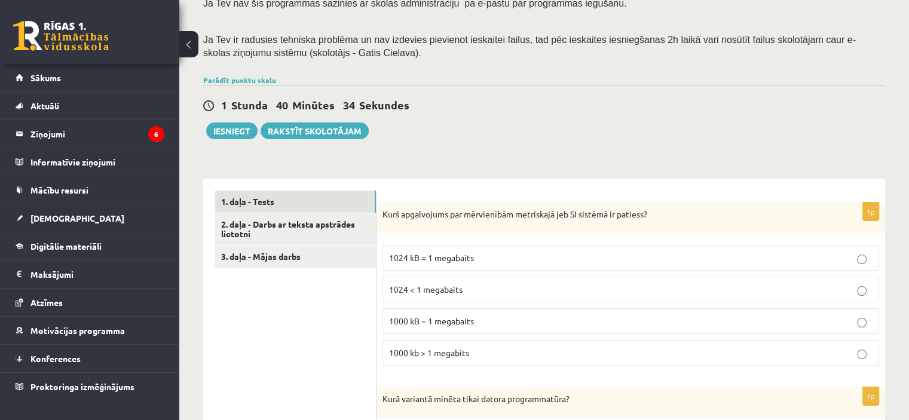
scroll to position [239, 0]
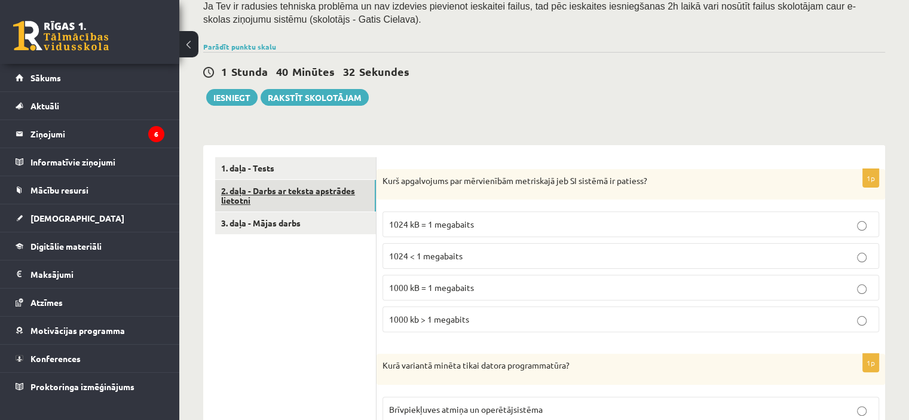
click at [336, 203] on link "2. daļa - Darbs ar teksta apstrādes lietotni" at bounding box center [295, 196] width 161 height 32
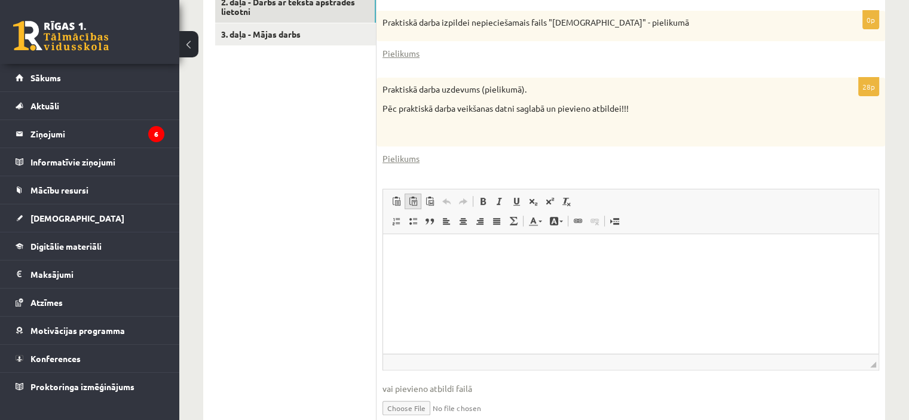
scroll to position [359, 0]
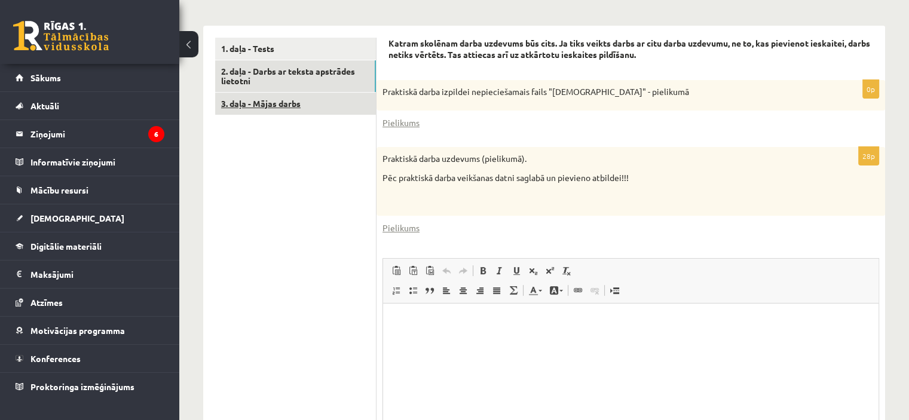
click at [310, 105] on link "3. daļa - Mājas darbs" at bounding box center [295, 104] width 161 height 22
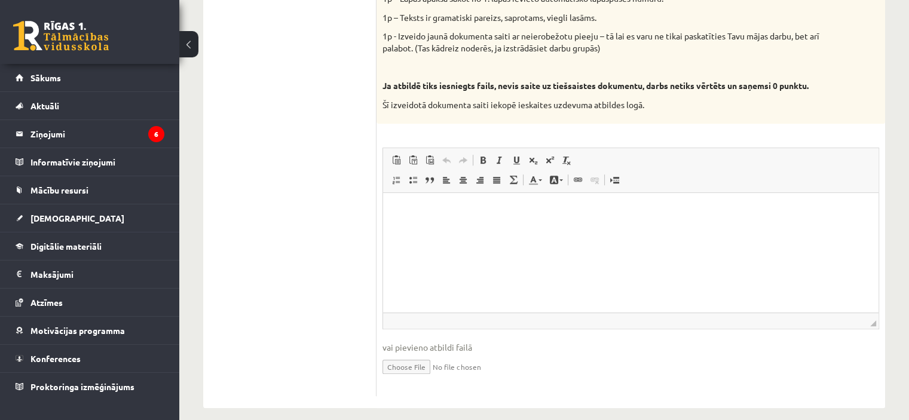
scroll to position [690, 0]
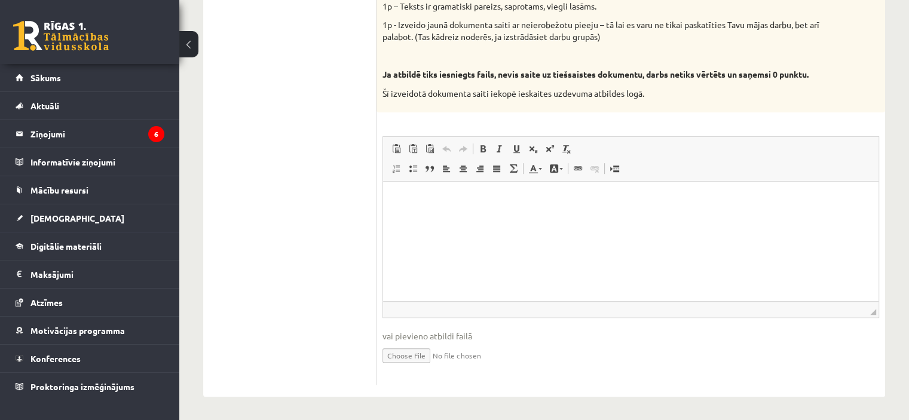
drag, startPoint x: 423, startPoint y: 221, endPoint x: 424, endPoint y: 237, distance: 15.5
click at [422, 218] on html at bounding box center [630, 200] width 495 height 36
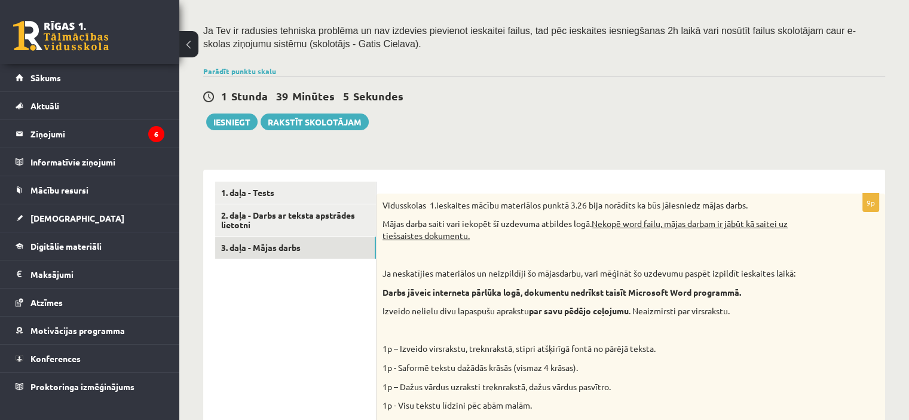
scroll to position [212, 0]
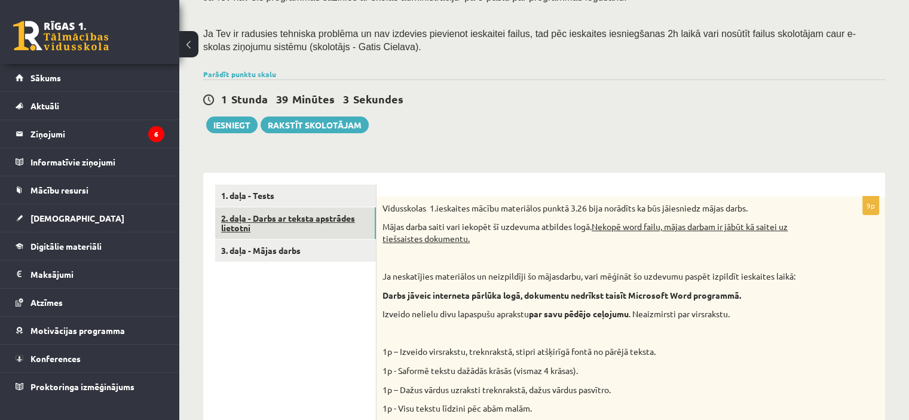
click at [304, 225] on link "2. daļa - Darbs ar teksta apstrādes lietotni" at bounding box center [295, 223] width 161 height 32
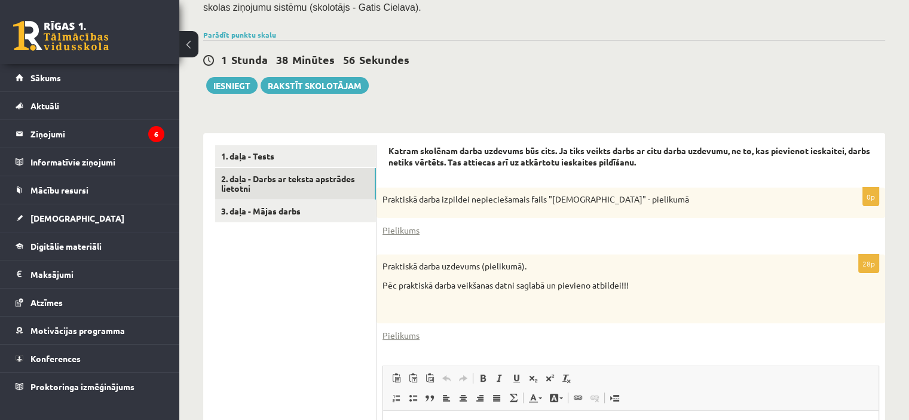
scroll to position [271, 0]
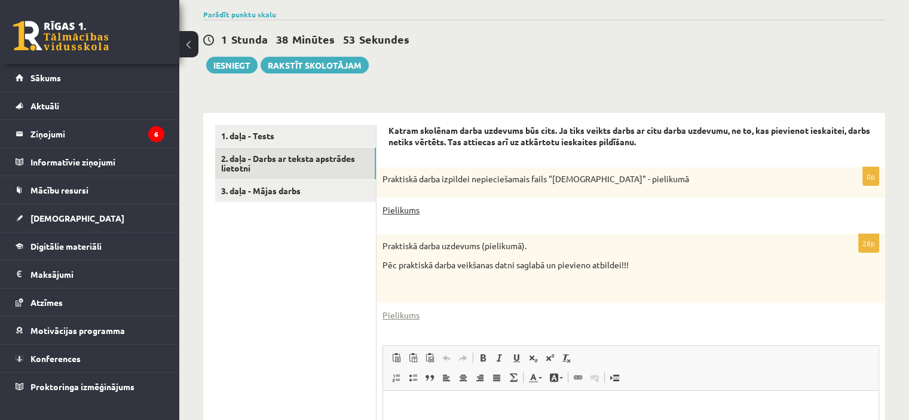
click at [390, 215] on link "Pielikums" at bounding box center [400, 210] width 37 height 13
click at [404, 316] on link "Pielikums" at bounding box center [400, 315] width 37 height 13
